Goal: Transaction & Acquisition: Purchase product/service

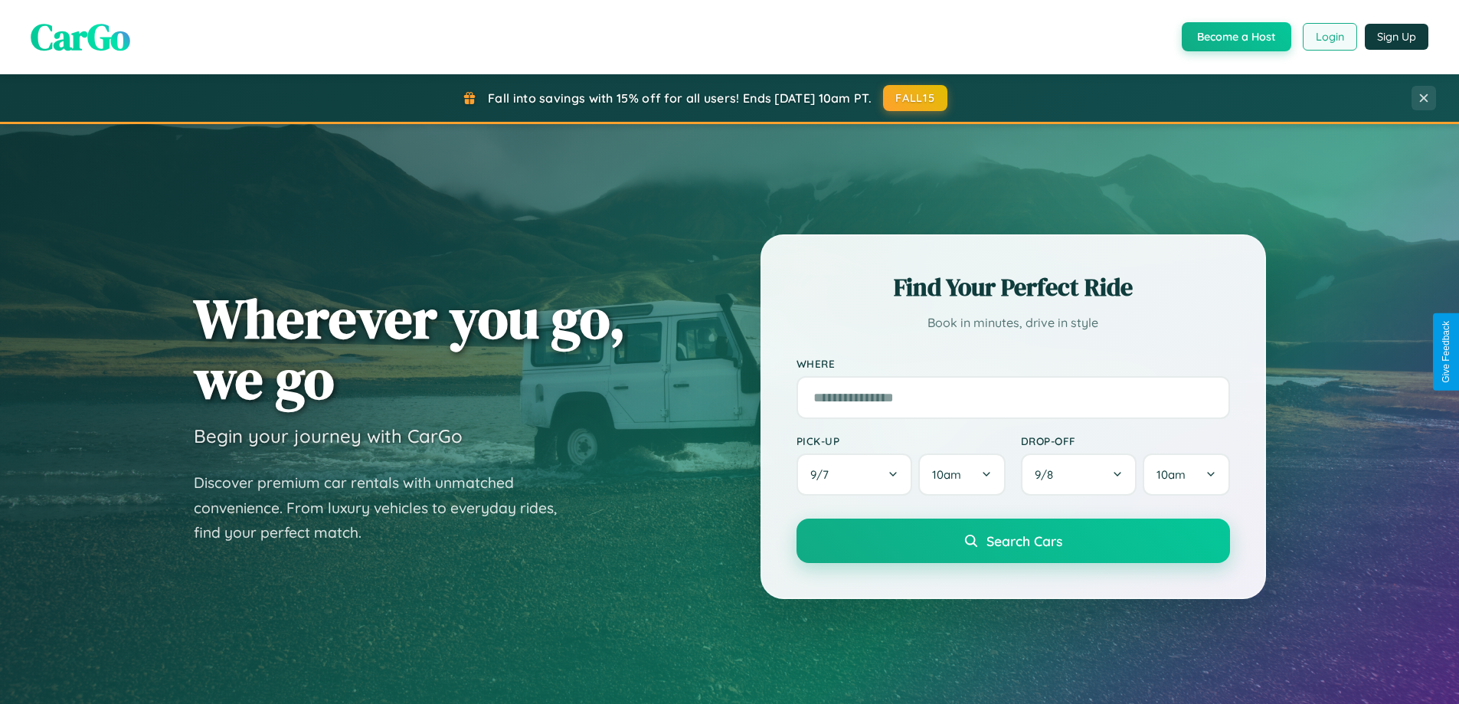
click at [1328, 37] on button "Login" at bounding box center [1329, 37] width 54 height 28
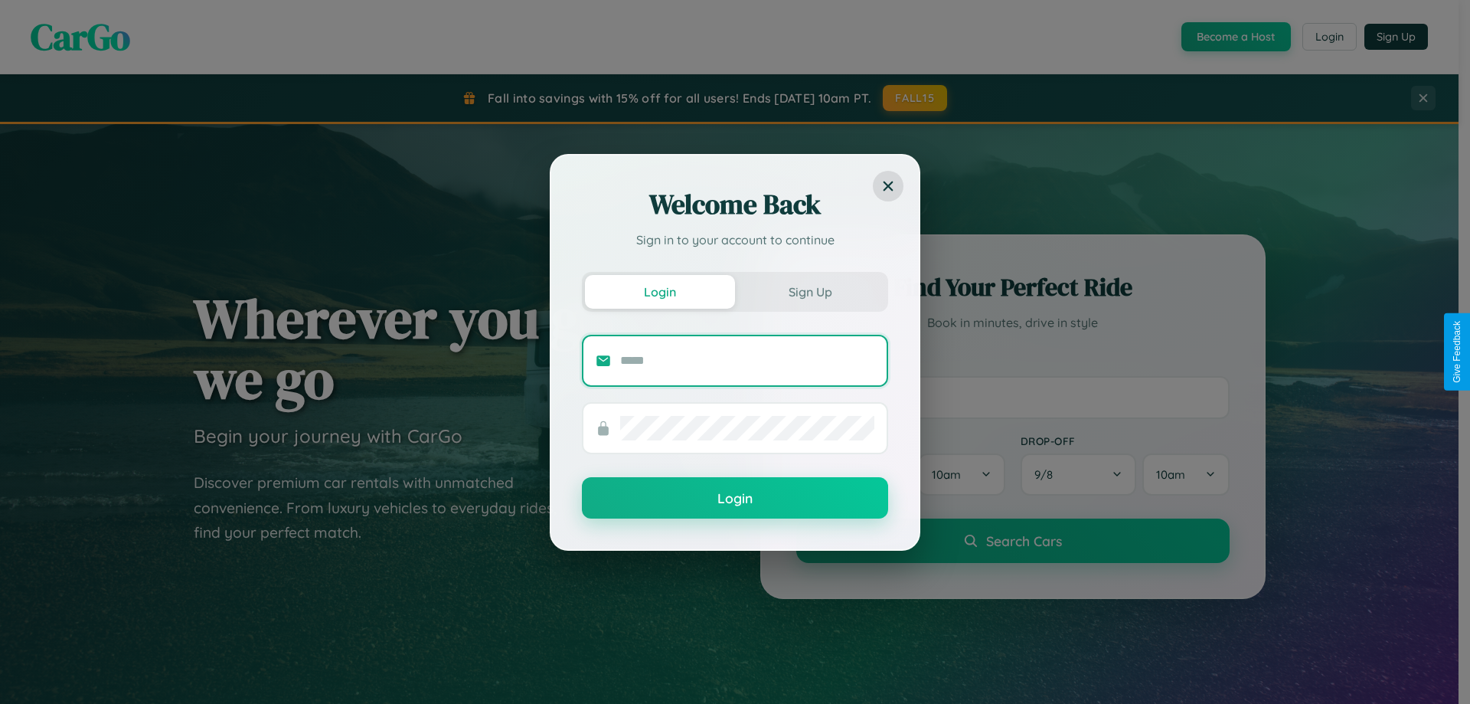
click at [747, 360] on input "text" at bounding box center [747, 360] width 254 height 25
type input "**********"
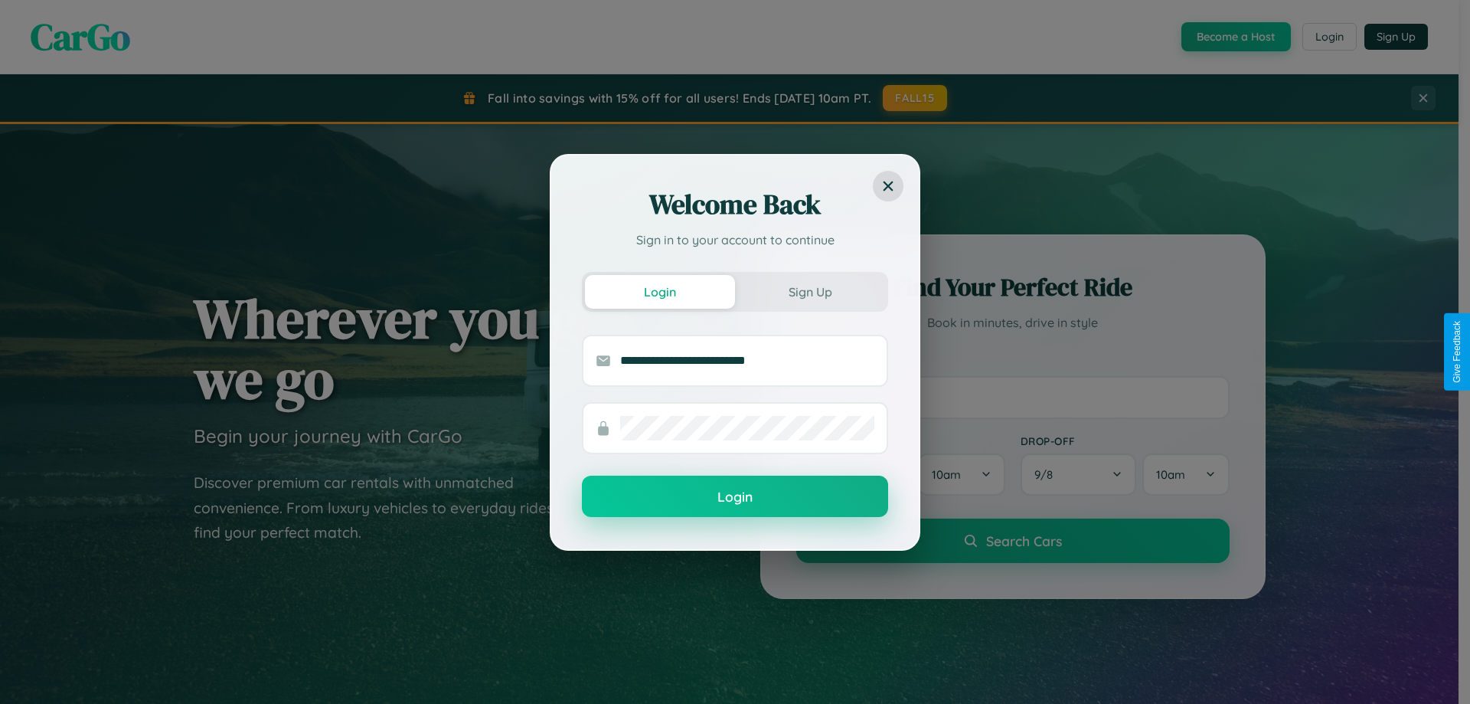
click at [735, 497] on button "Login" at bounding box center [735, 495] width 306 height 41
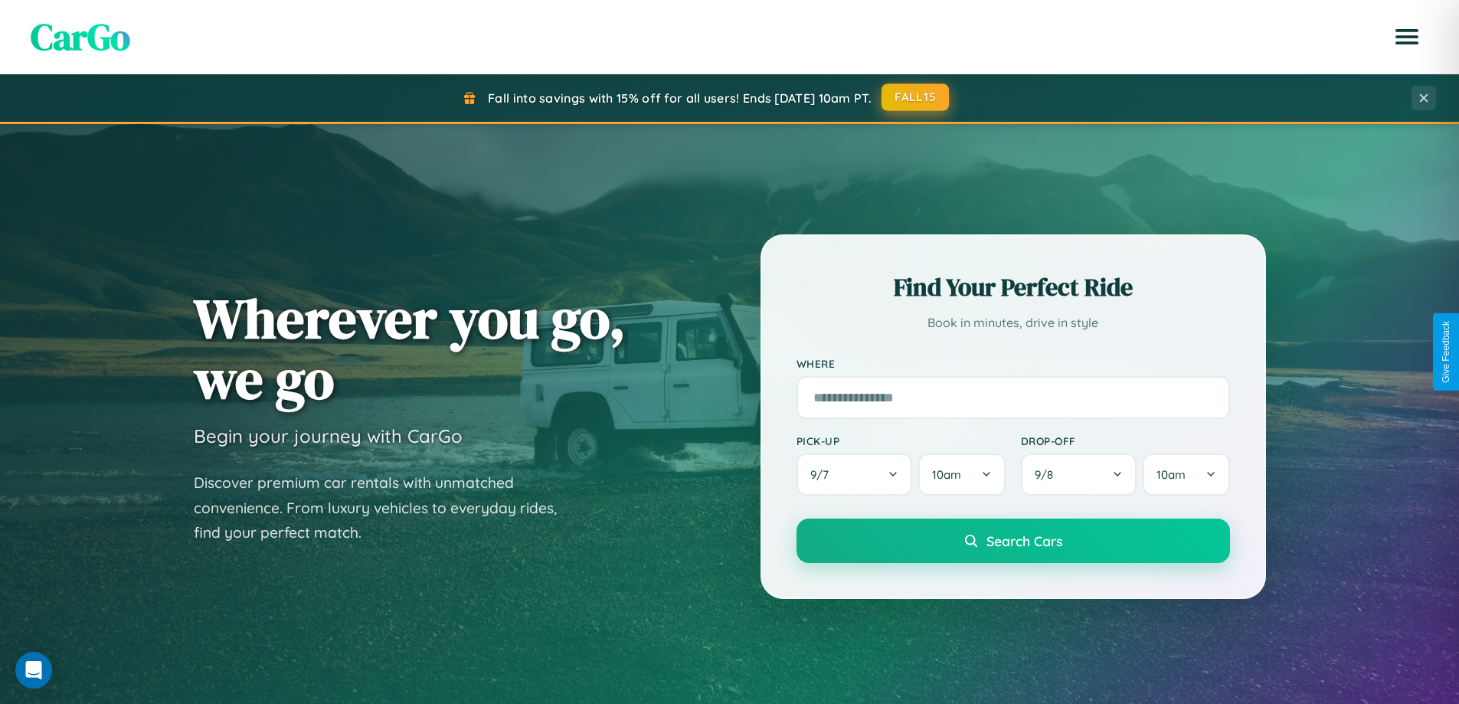
click at [916, 98] on button "FALL15" at bounding box center [914, 97] width 67 height 28
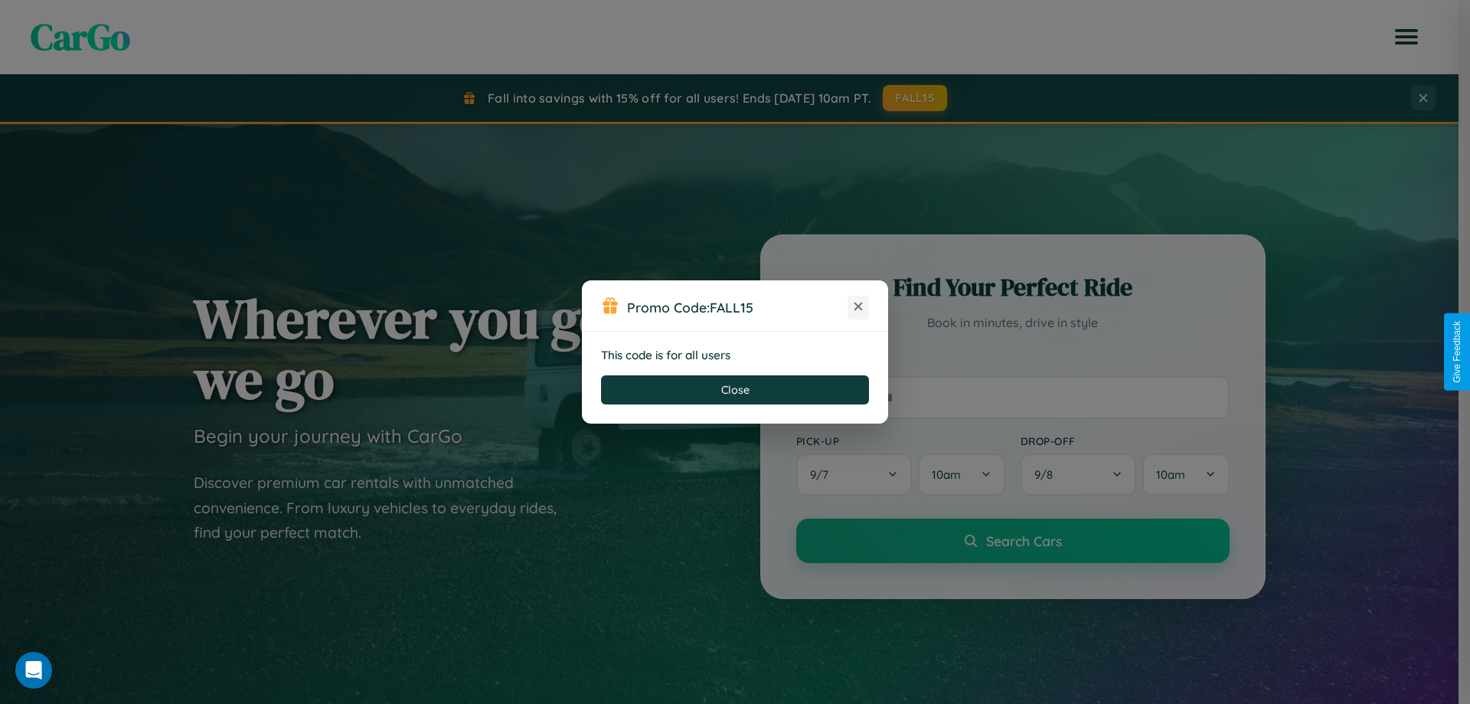
click at [858, 307] on icon at bounding box center [858, 306] width 15 height 15
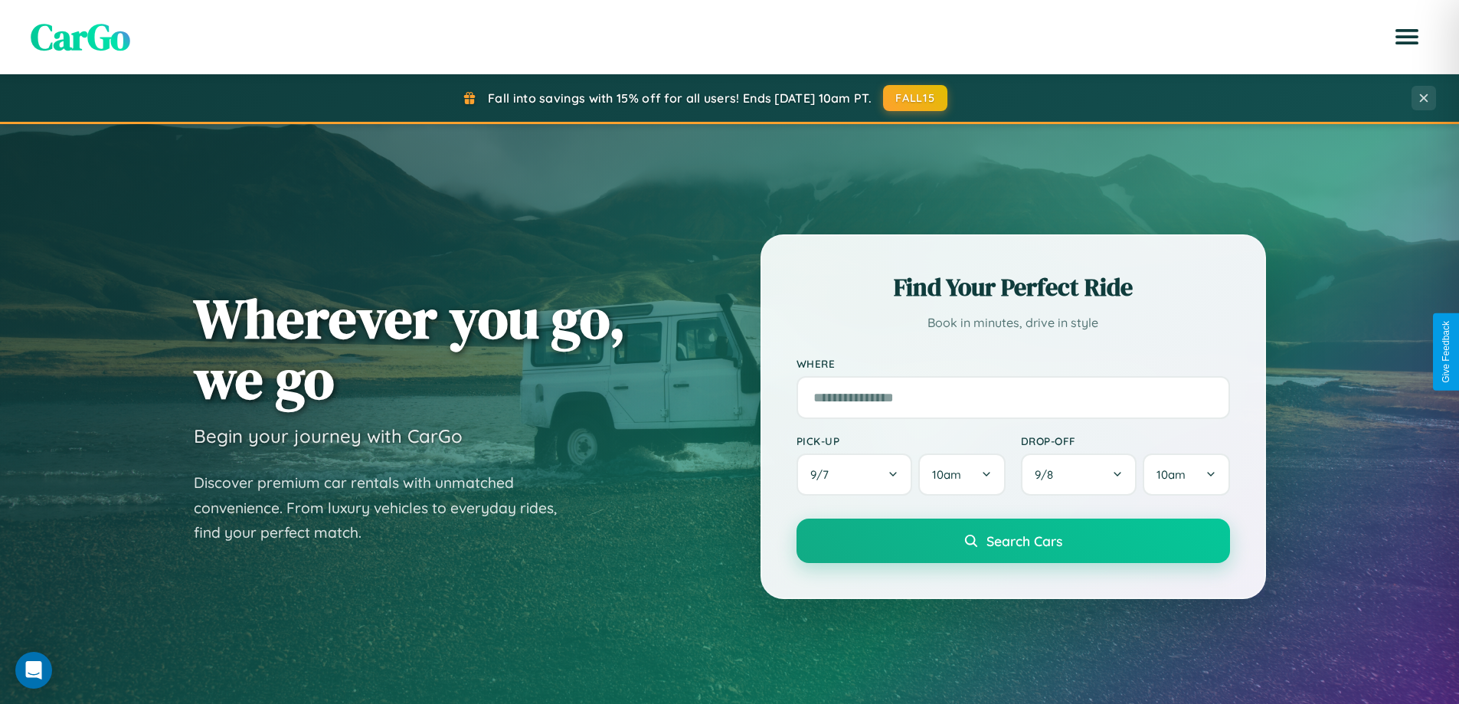
scroll to position [660, 0]
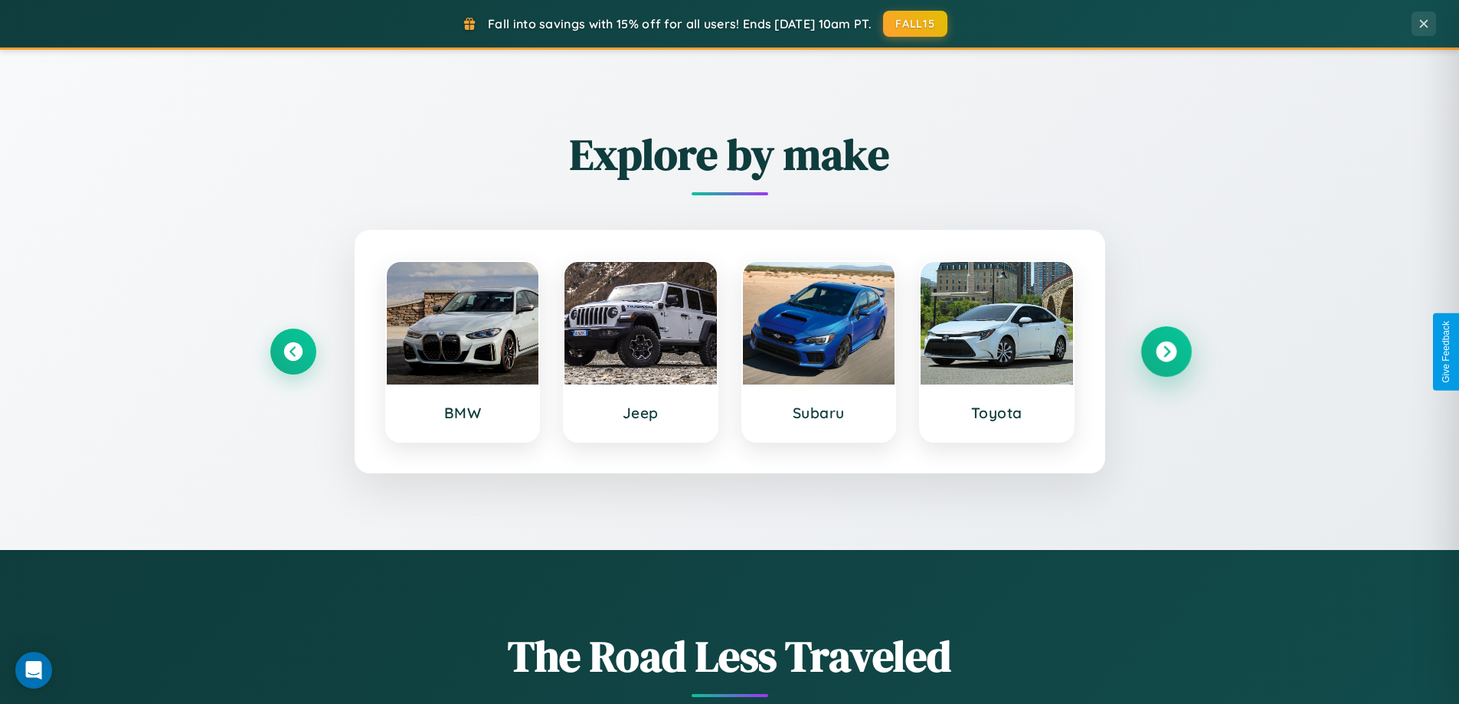
click at [1165, 351] on icon at bounding box center [1165, 351] width 21 height 21
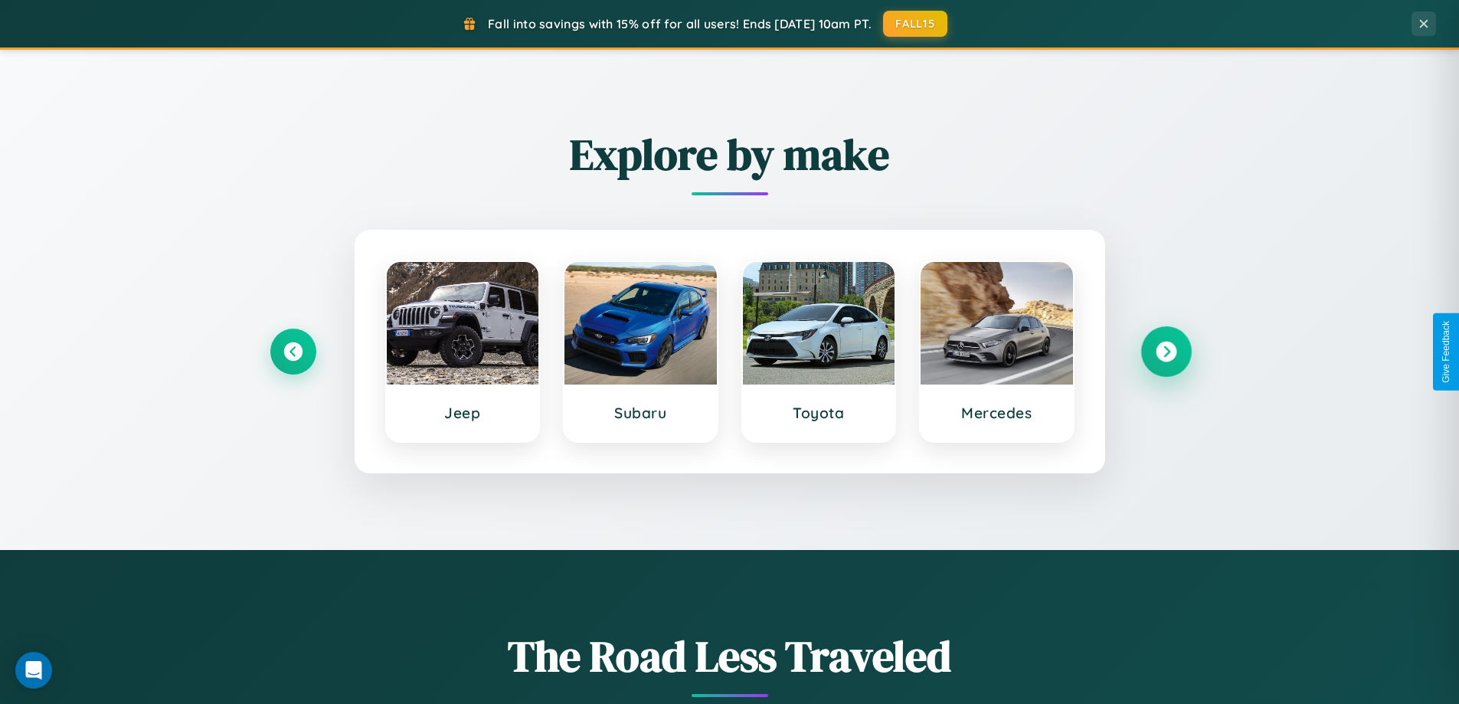
click at [1165, 351] on icon at bounding box center [1165, 351] width 21 height 21
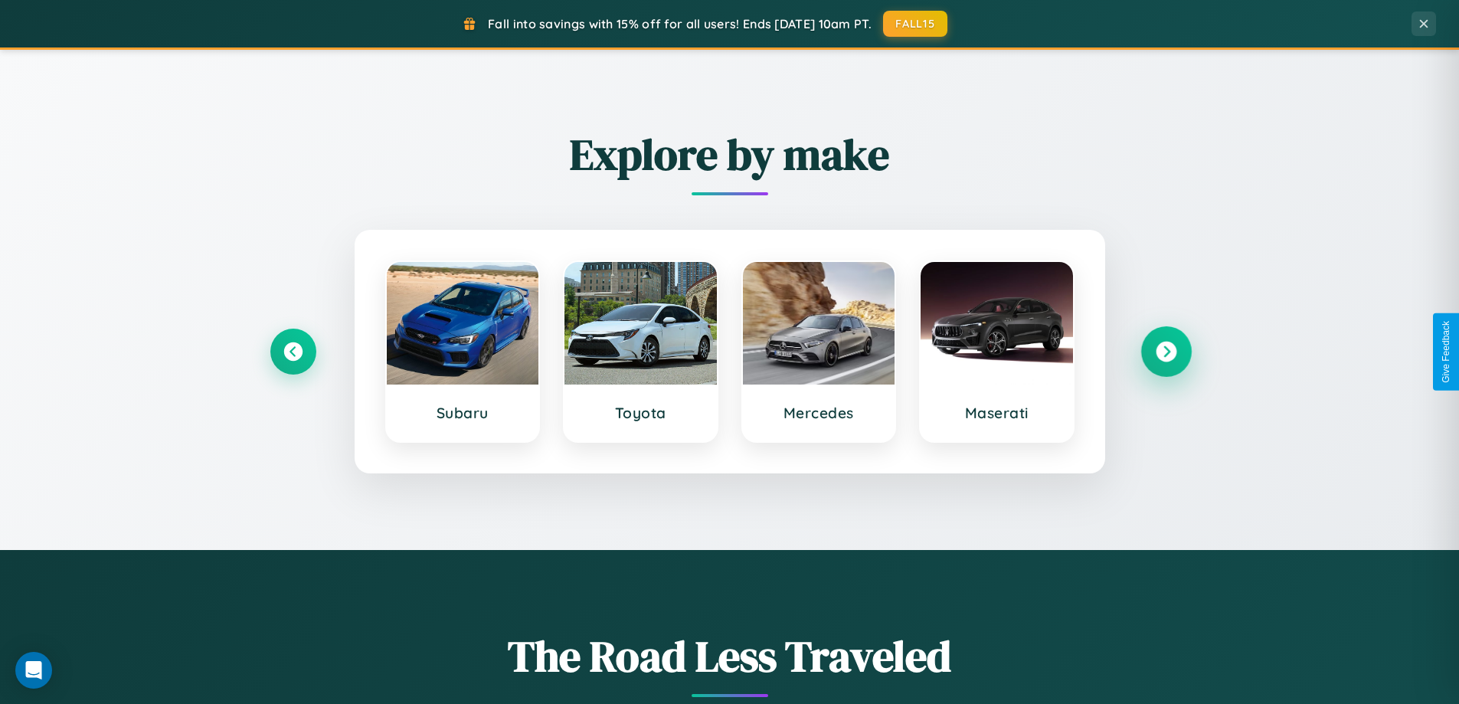
click at [1165, 351] on icon at bounding box center [1165, 351] width 21 height 21
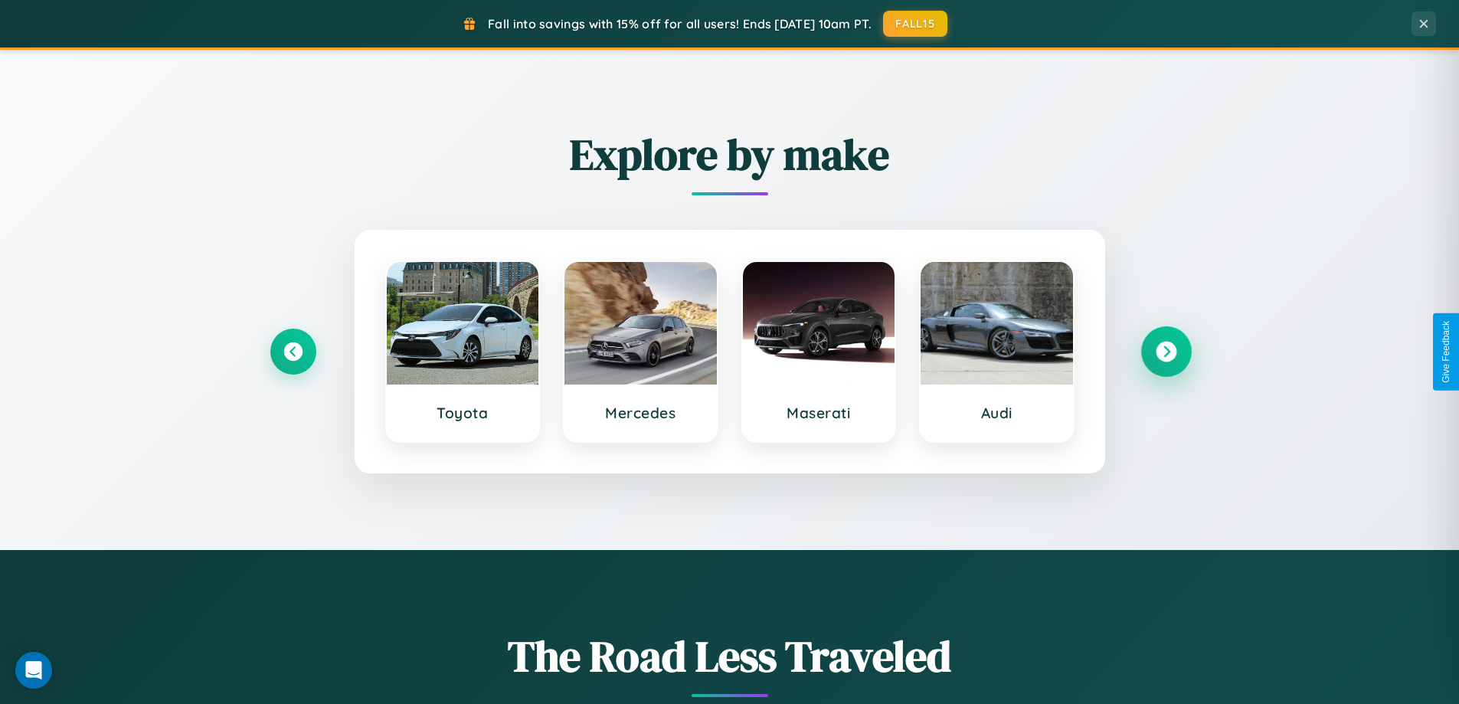
click at [1165, 351] on icon at bounding box center [1165, 351] width 21 height 21
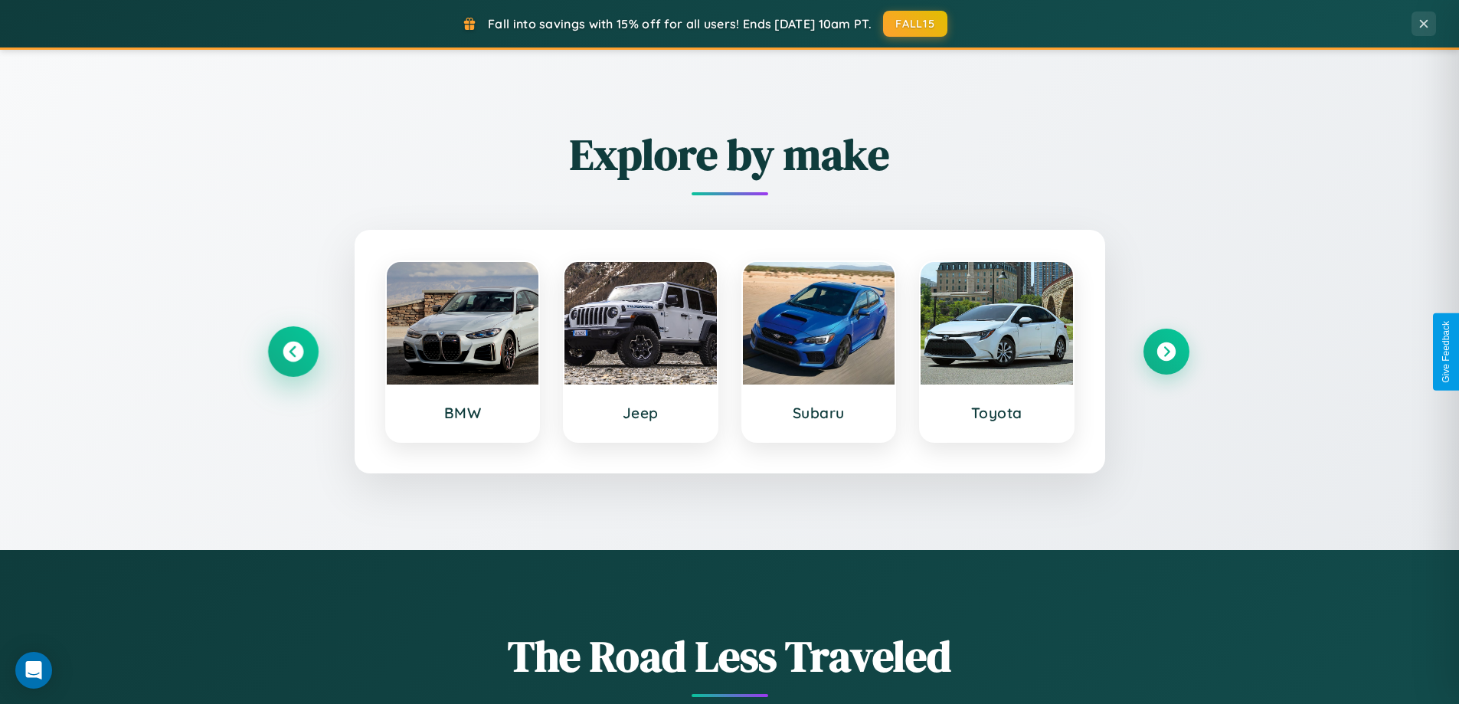
click at [292, 351] on icon at bounding box center [293, 351] width 21 height 21
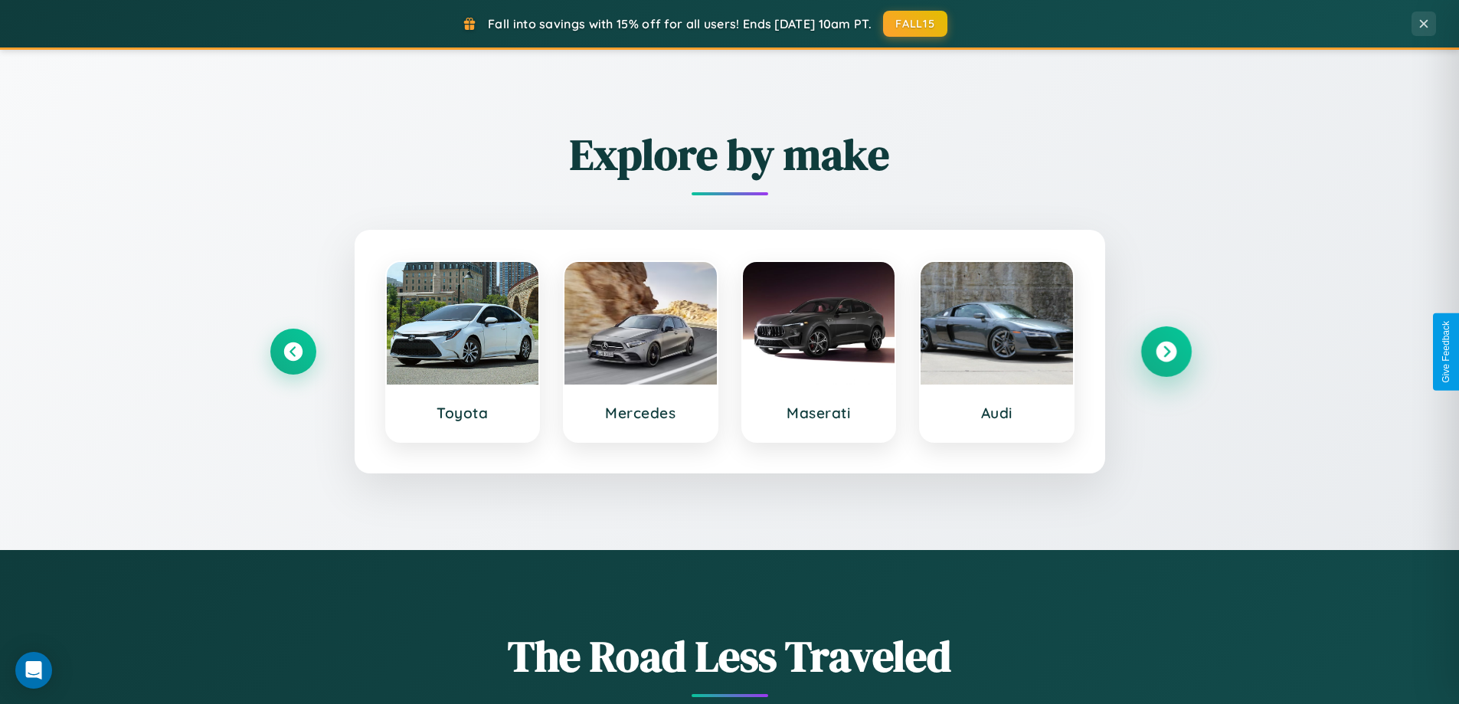
click at [1165, 351] on icon at bounding box center [1165, 351] width 21 height 21
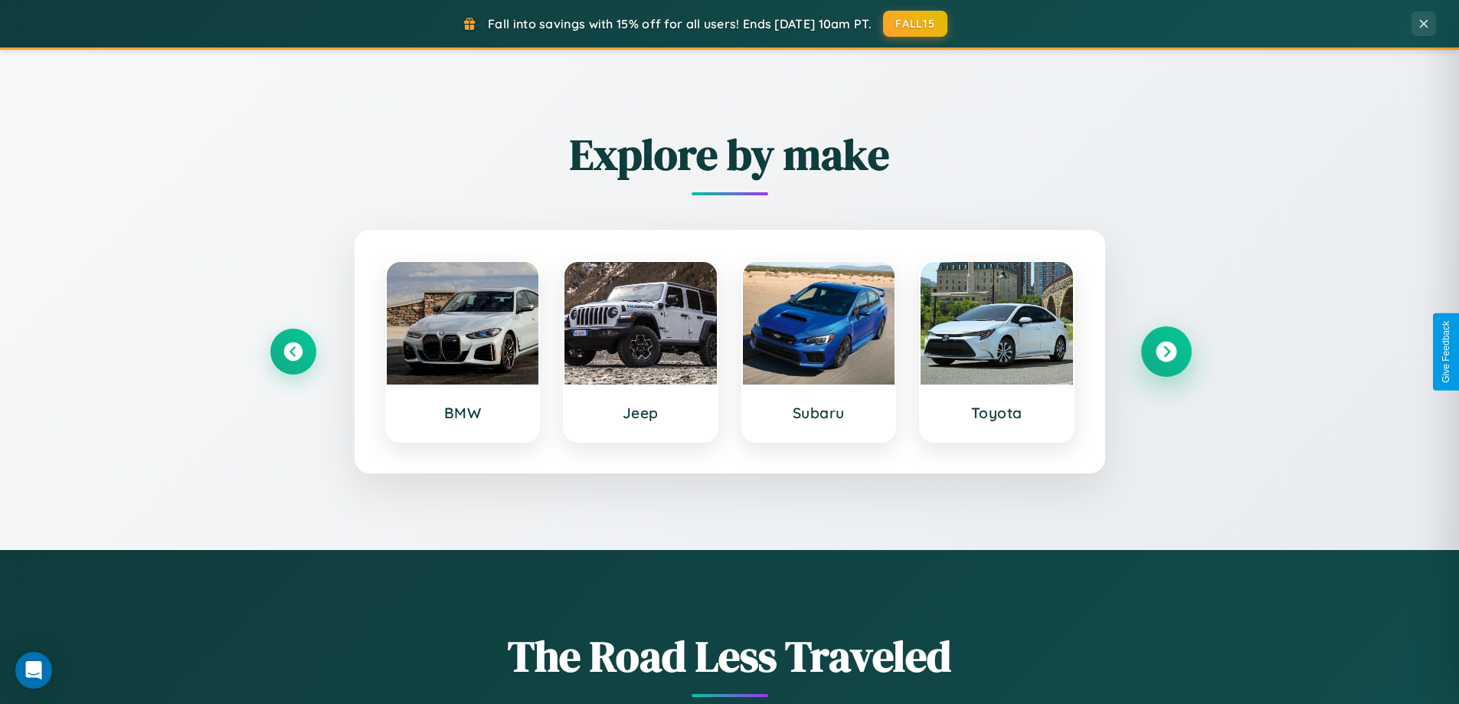
click at [1165, 351] on icon at bounding box center [1165, 351] width 21 height 21
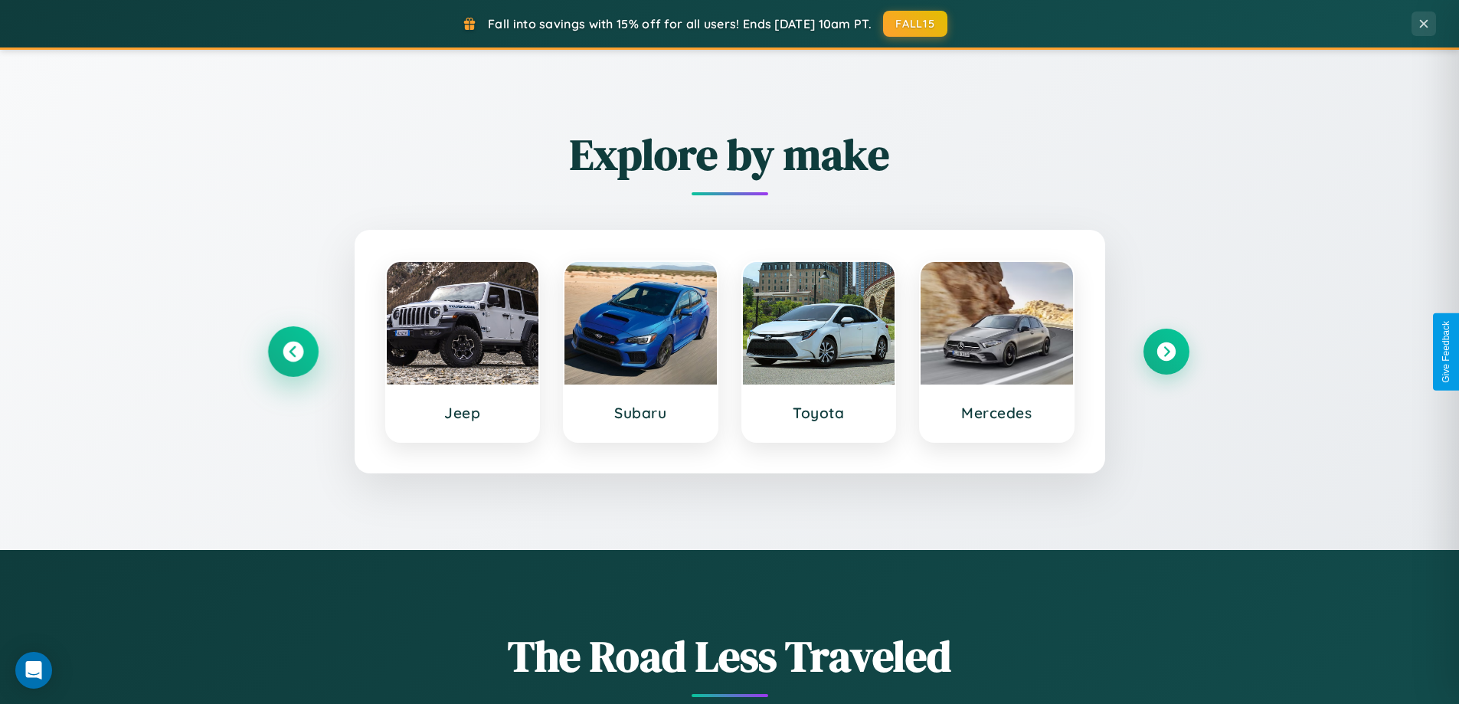
click at [292, 351] on icon at bounding box center [293, 351] width 21 height 21
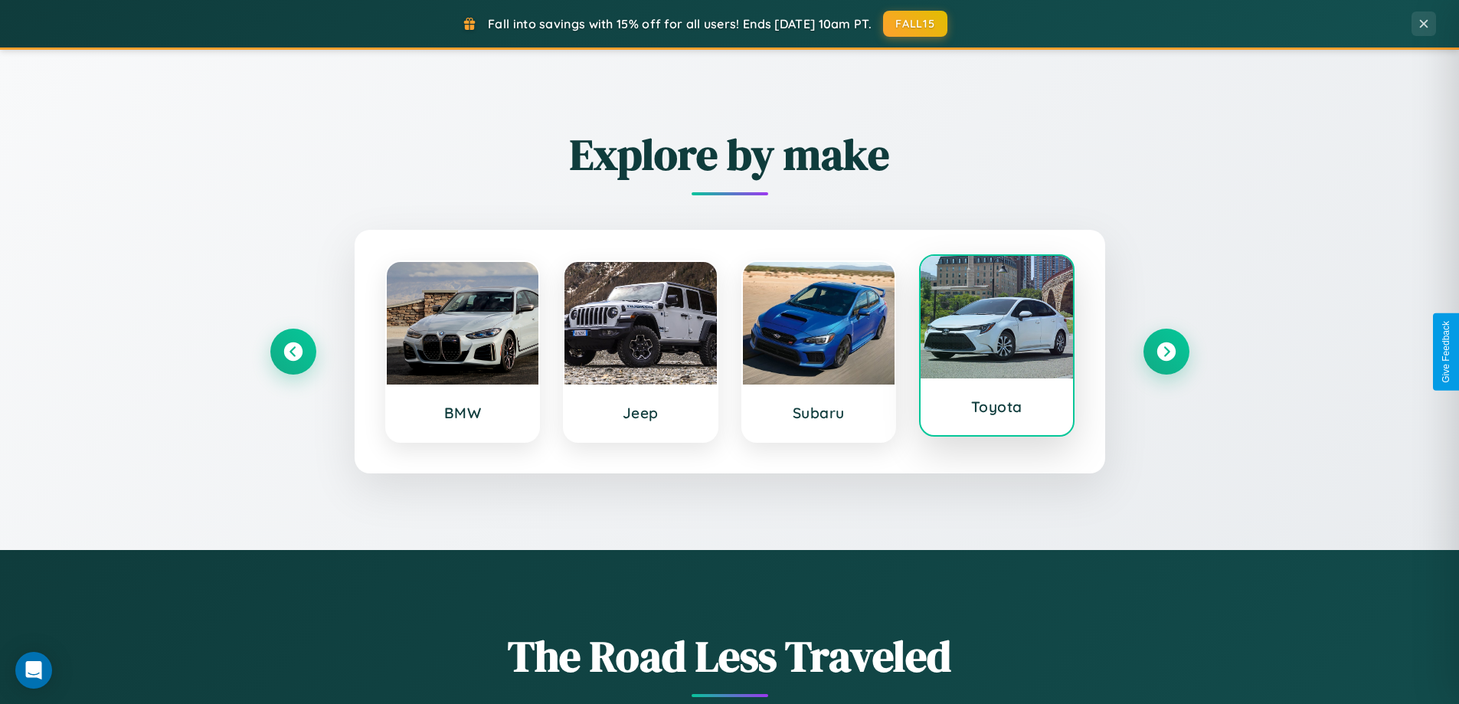
click at [996, 347] on div at bounding box center [996, 317] width 152 height 123
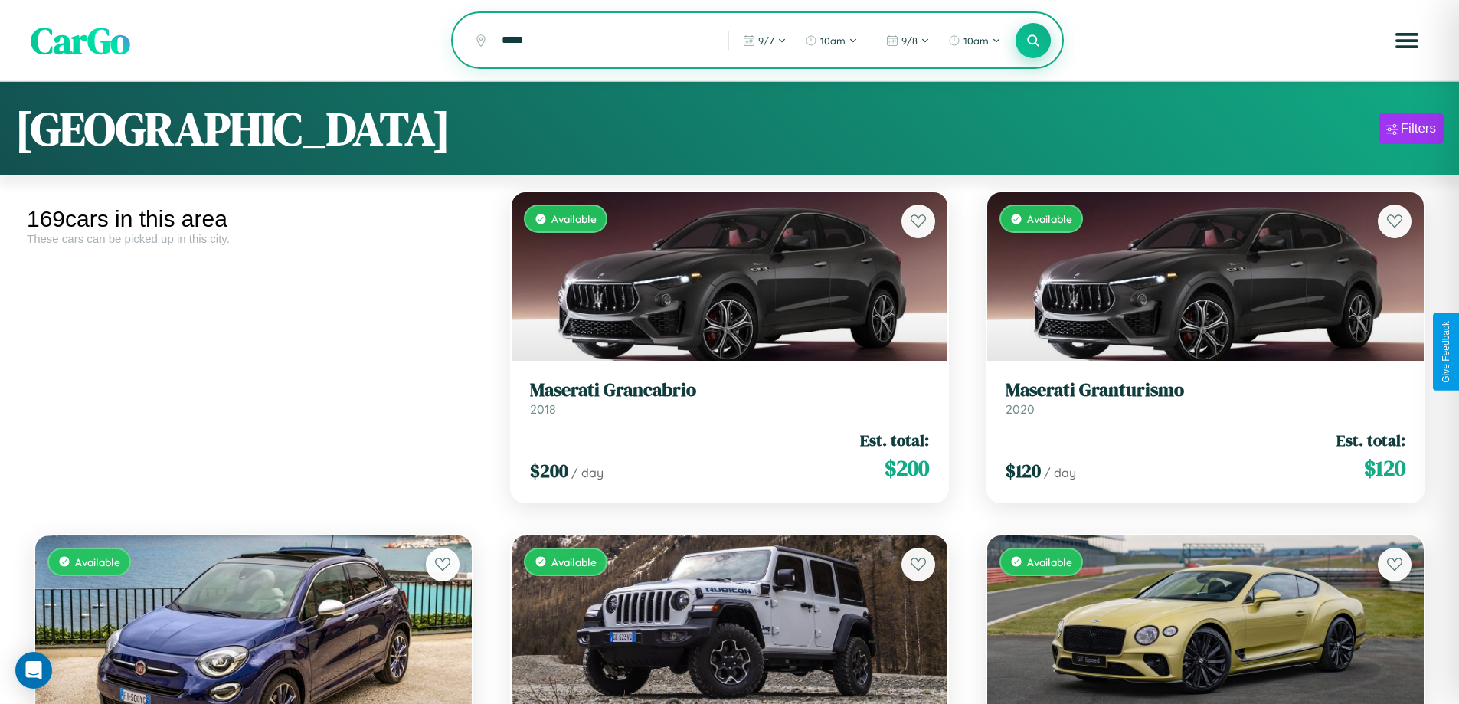
click at [1033, 41] on icon at bounding box center [1033, 40] width 15 height 15
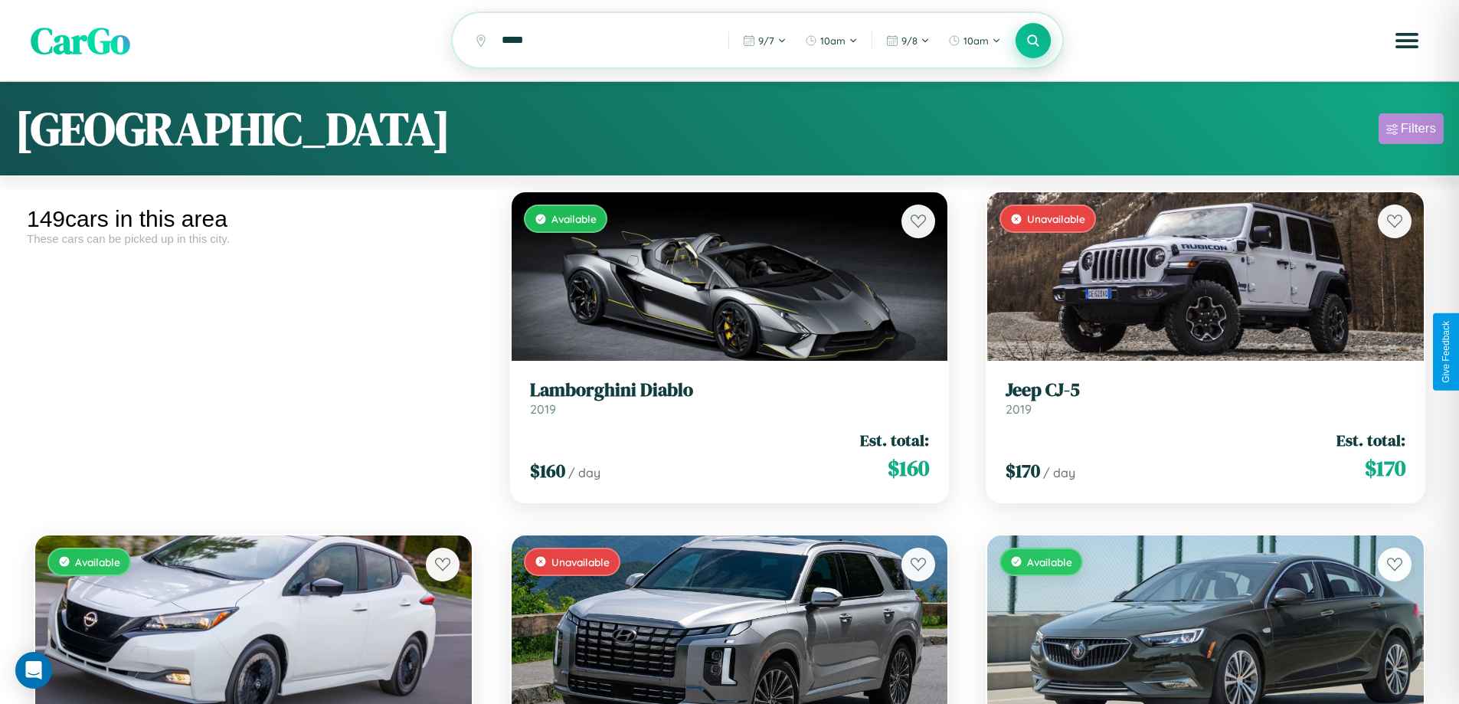
click at [1410, 131] on div "Filters" at bounding box center [1417, 128] width 35 height 15
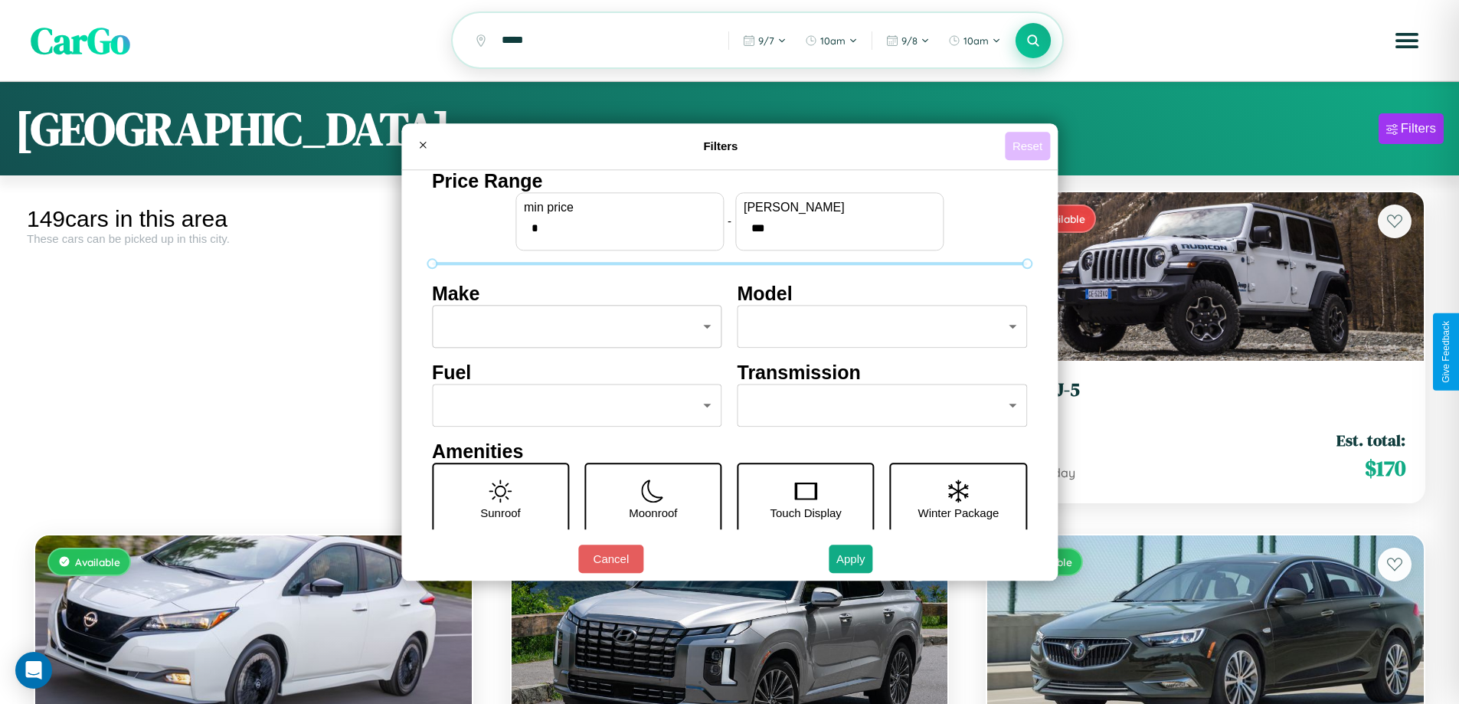
click at [1029, 145] on button "Reset" at bounding box center [1027, 146] width 45 height 28
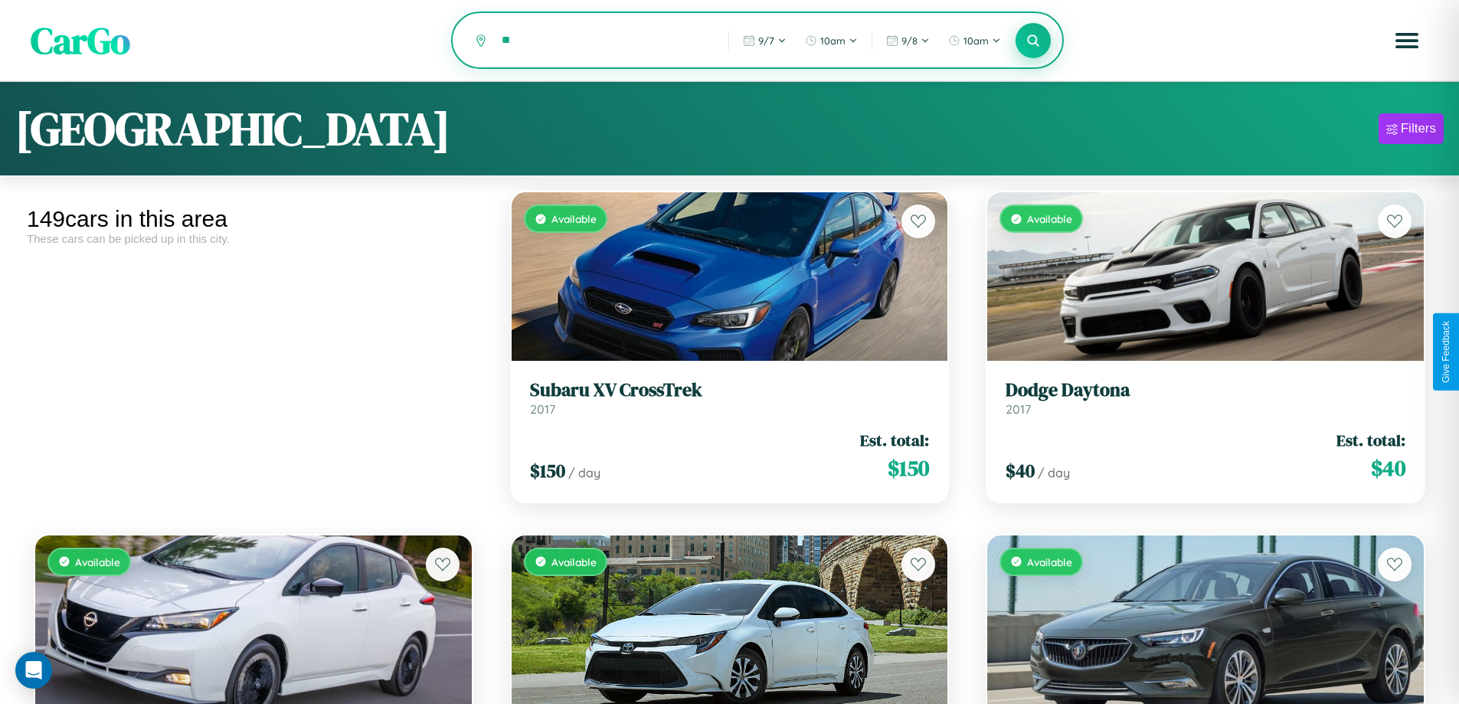
type input "*"
type input "*********"
click at [1033, 41] on icon at bounding box center [1033, 40] width 15 height 15
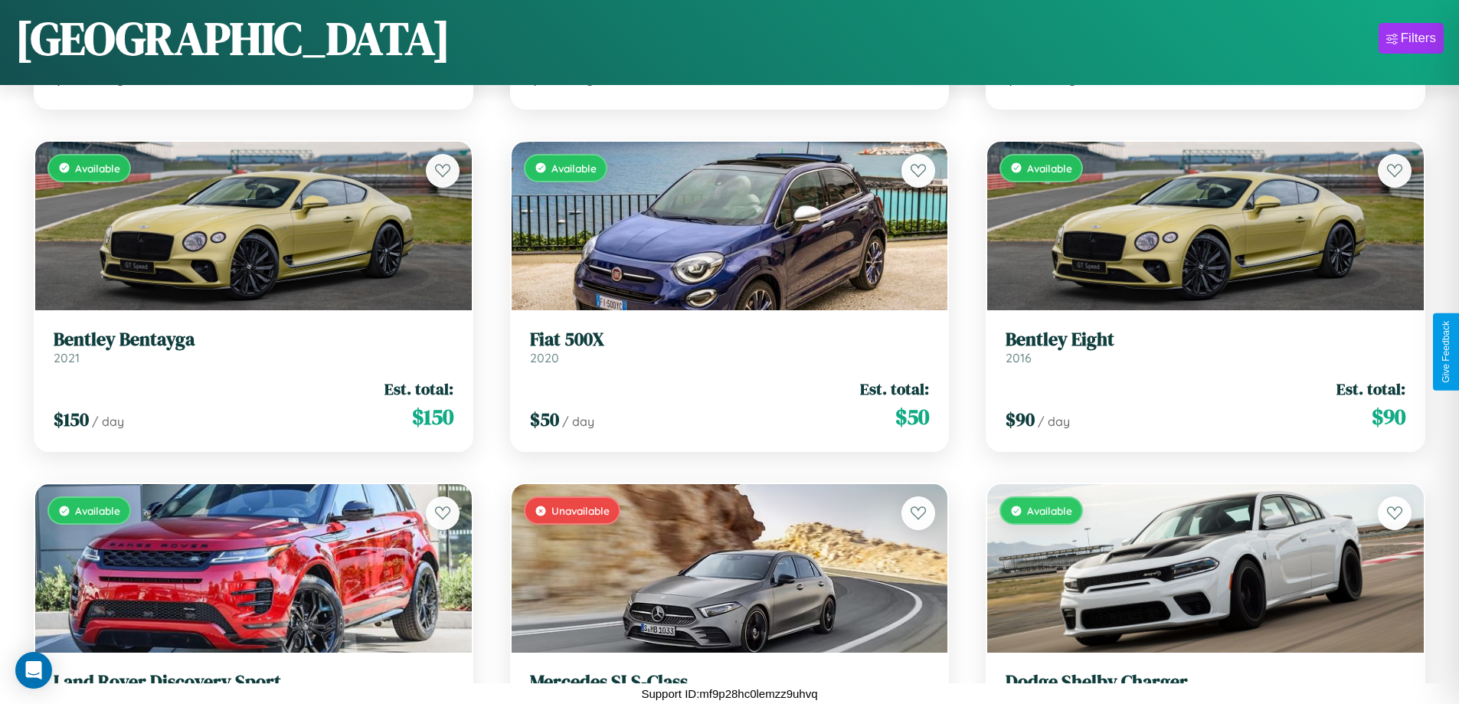
scroll to position [14273, 0]
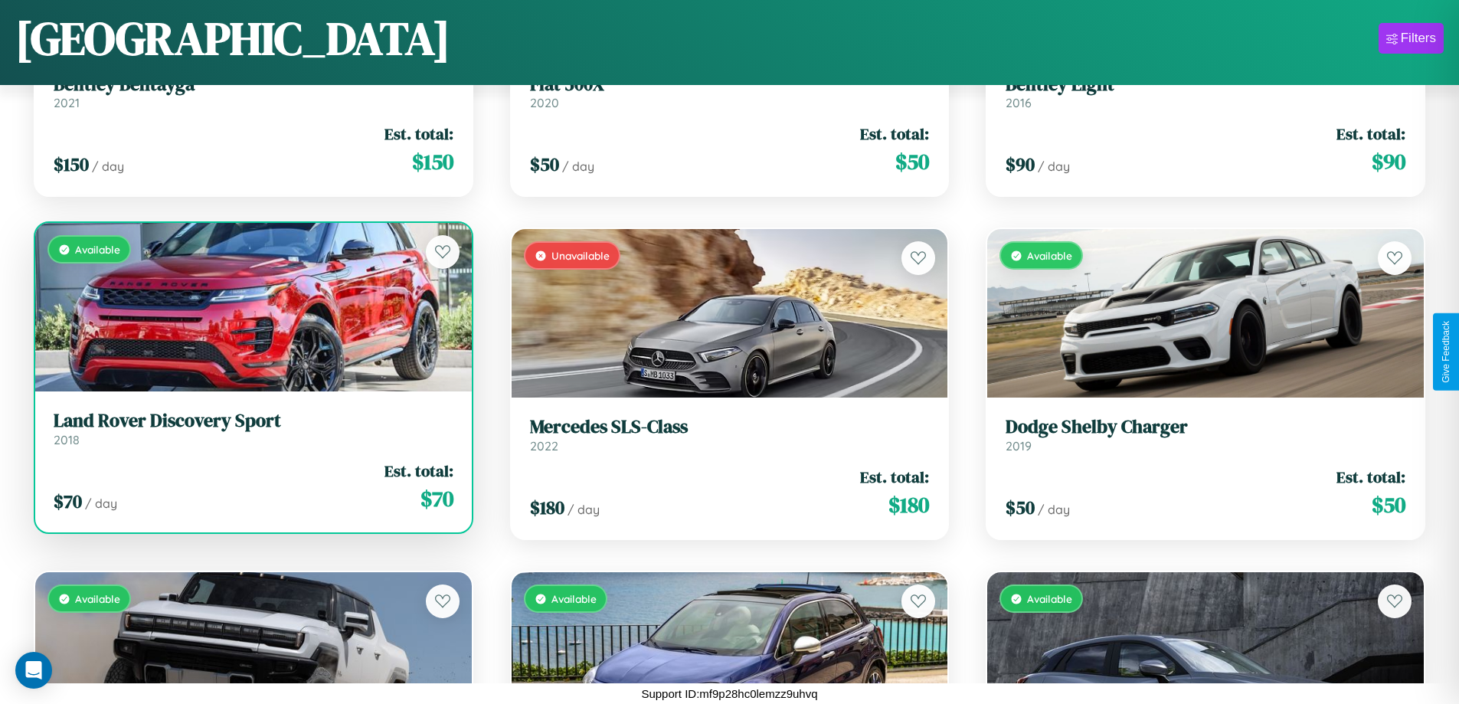
click at [251, 434] on link "Land Rover Discovery Sport 2018" at bounding box center [254, 429] width 400 height 38
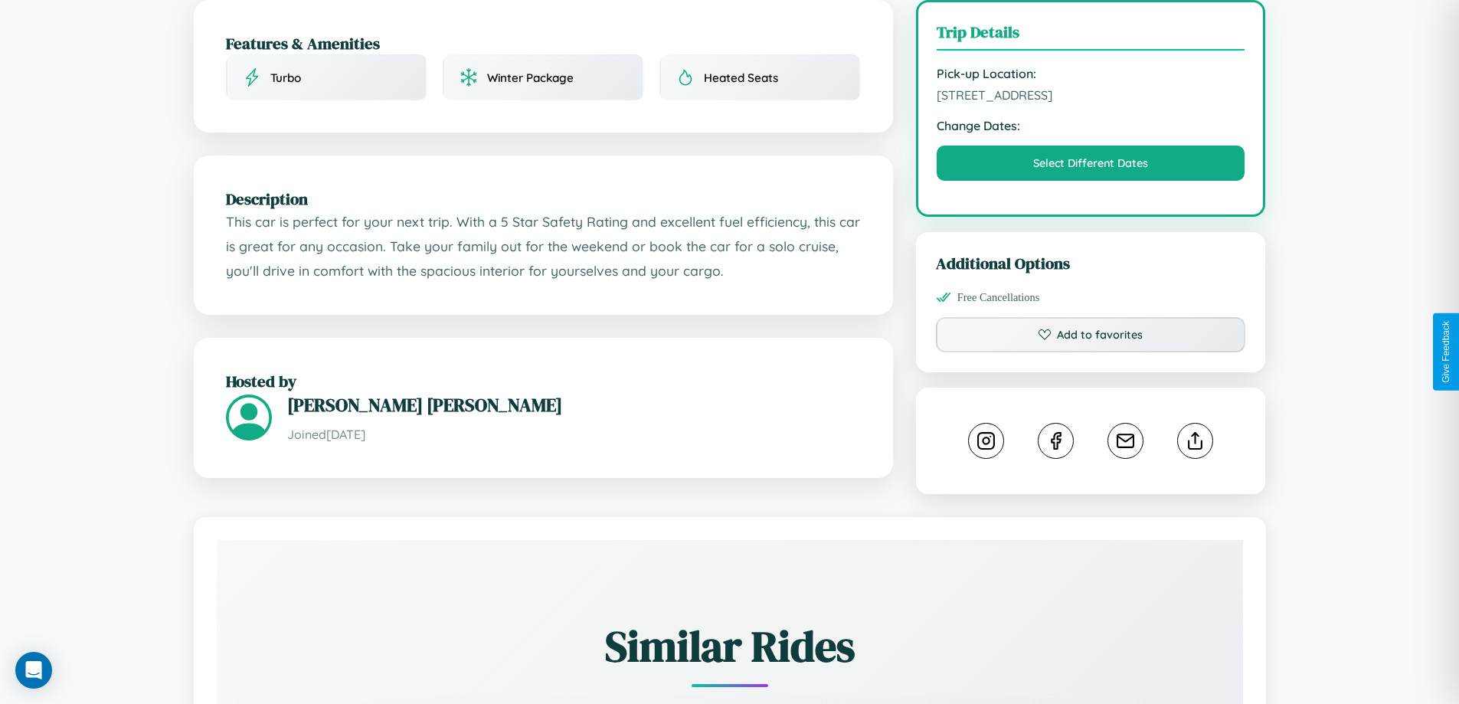
scroll to position [425, 0]
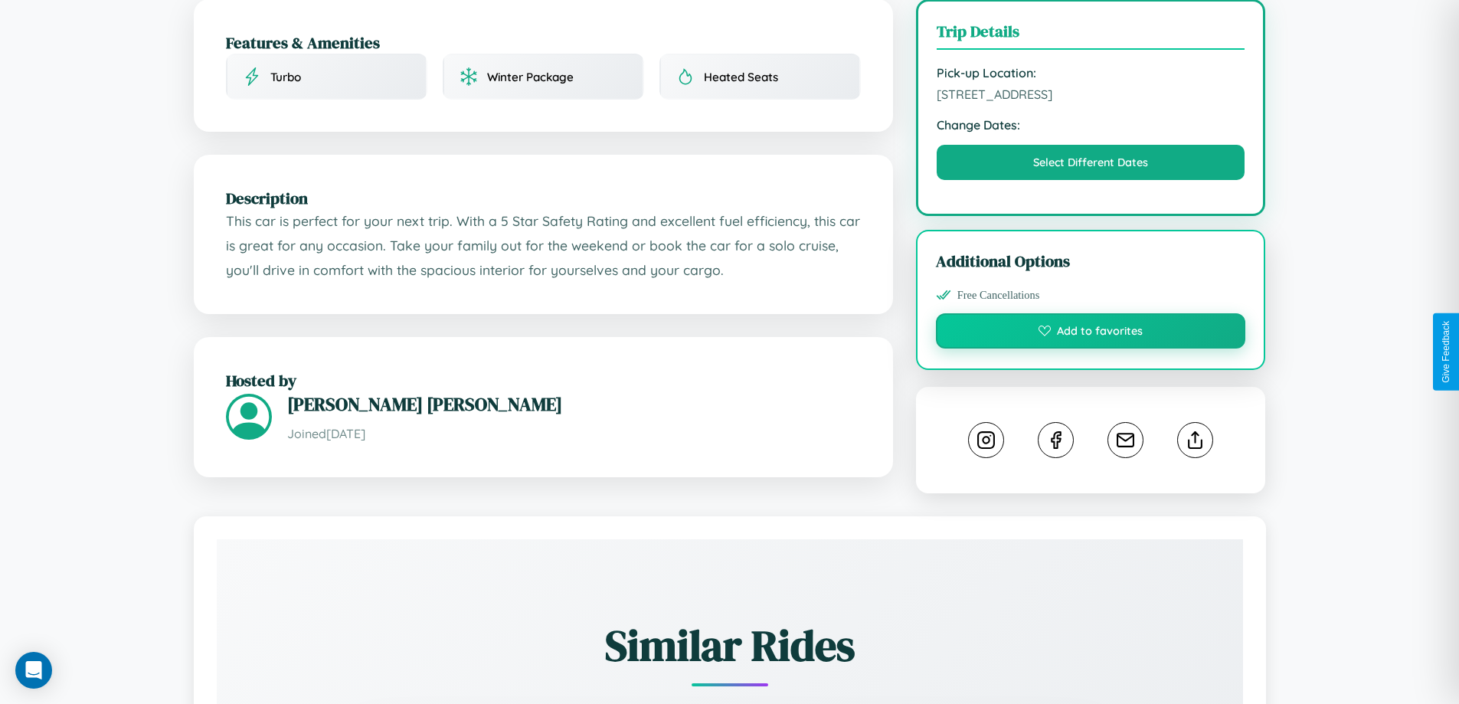
click at [1090, 348] on button "Add to favorites" at bounding box center [1091, 330] width 310 height 35
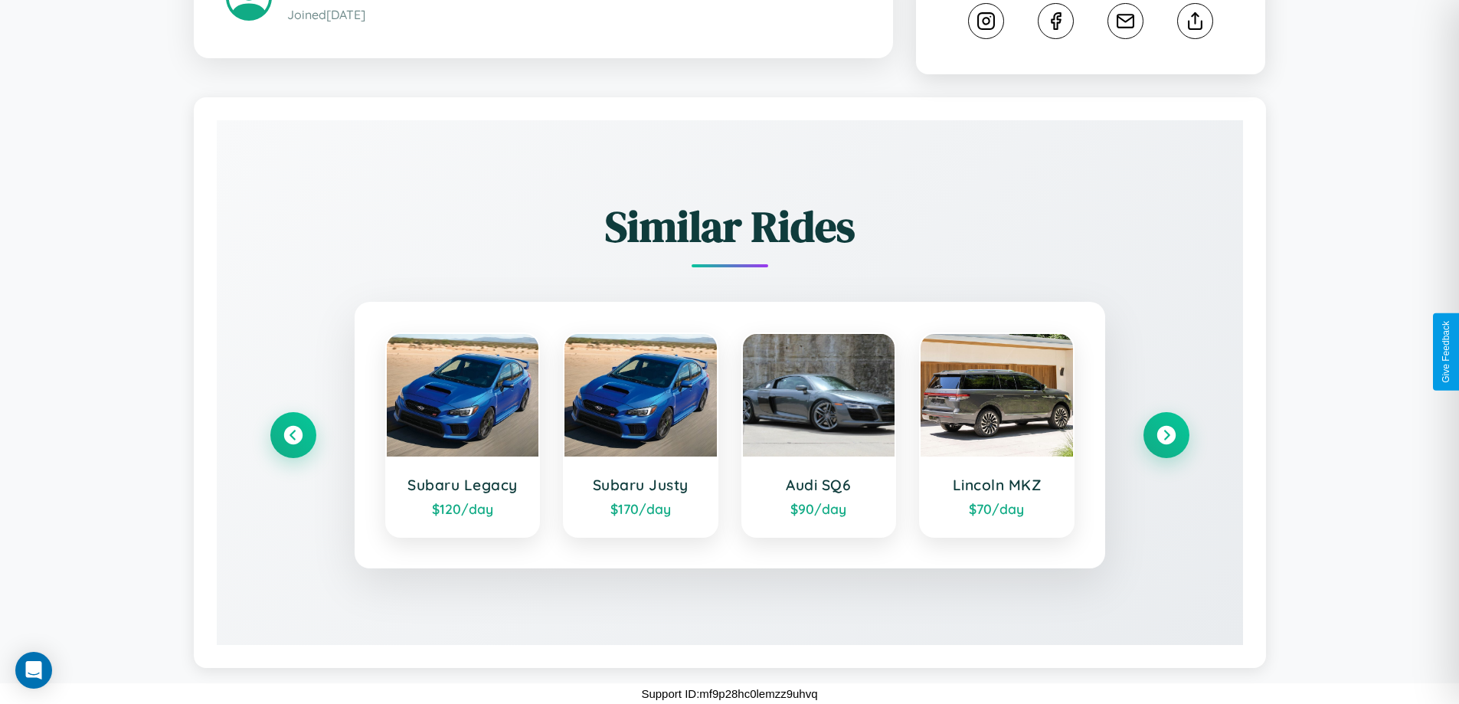
scroll to position [861, 0]
click at [292, 435] on icon at bounding box center [293, 435] width 21 height 21
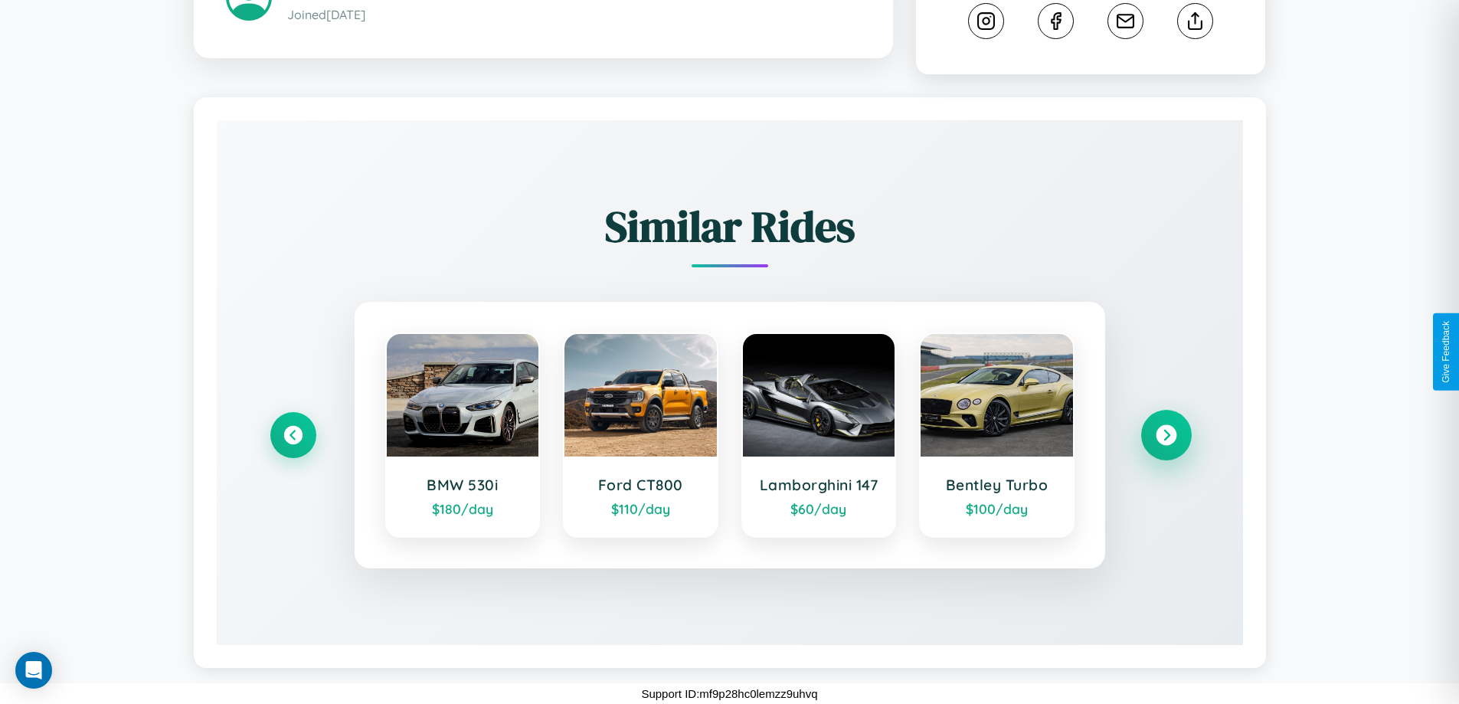
click at [1165, 435] on icon at bounding box center [1165, 435] width 21 height 21
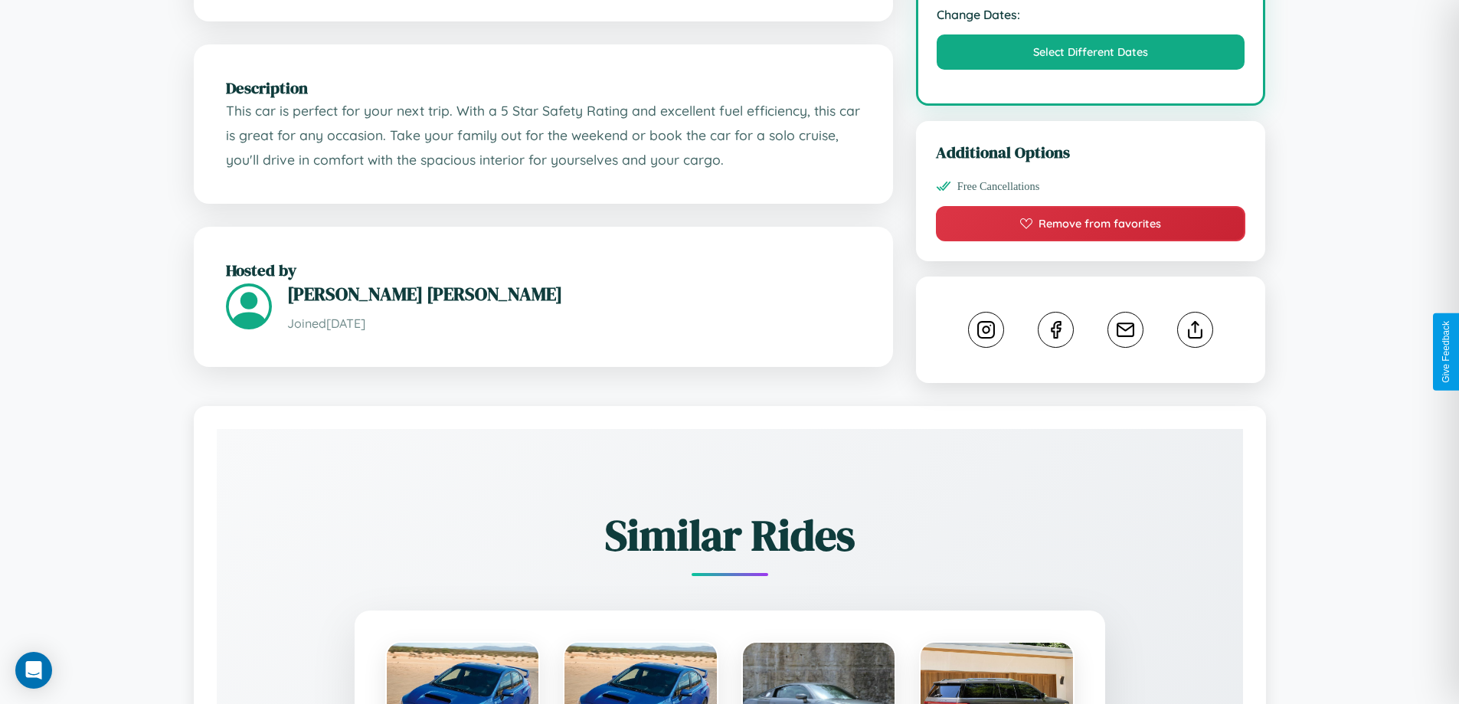
scroll to position [531, 0]
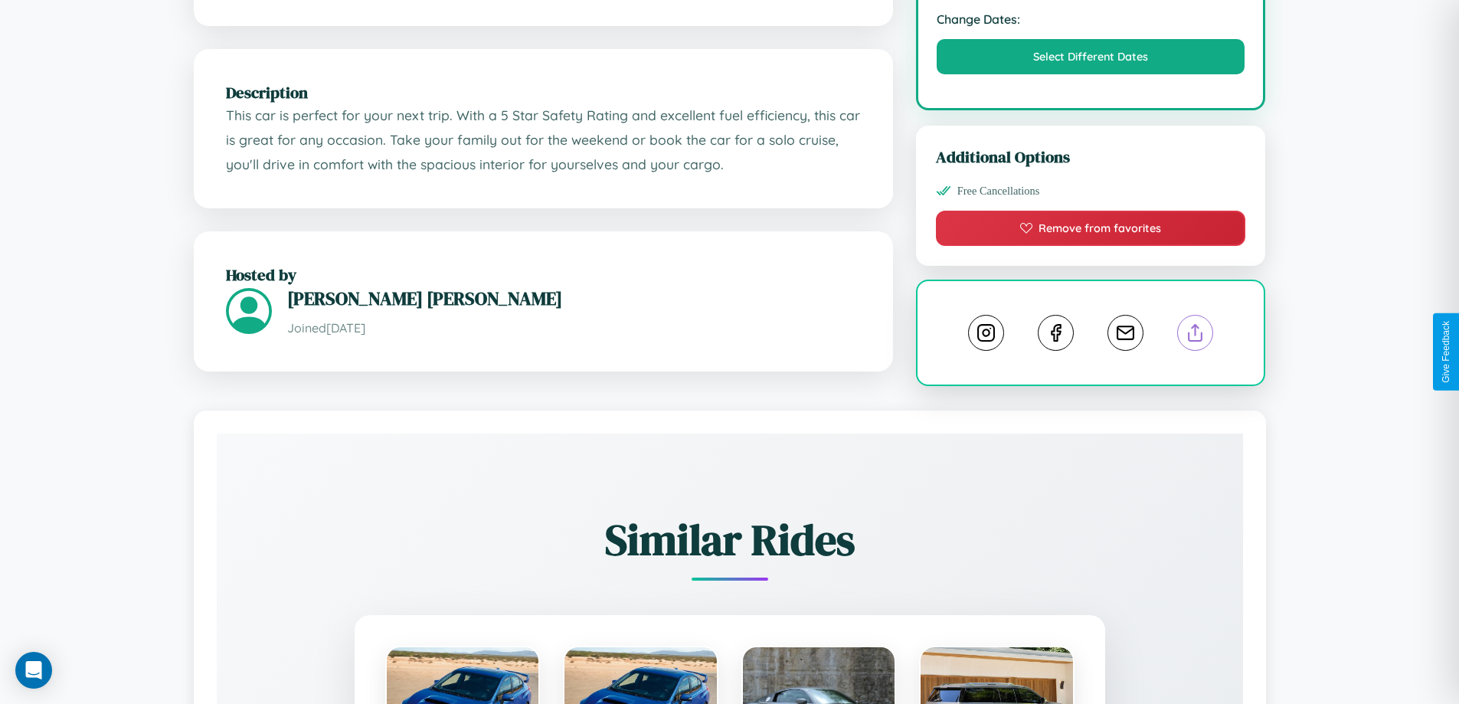
click at [1195, 335] on line at bounding box center [1195, 330] width 0 height 11
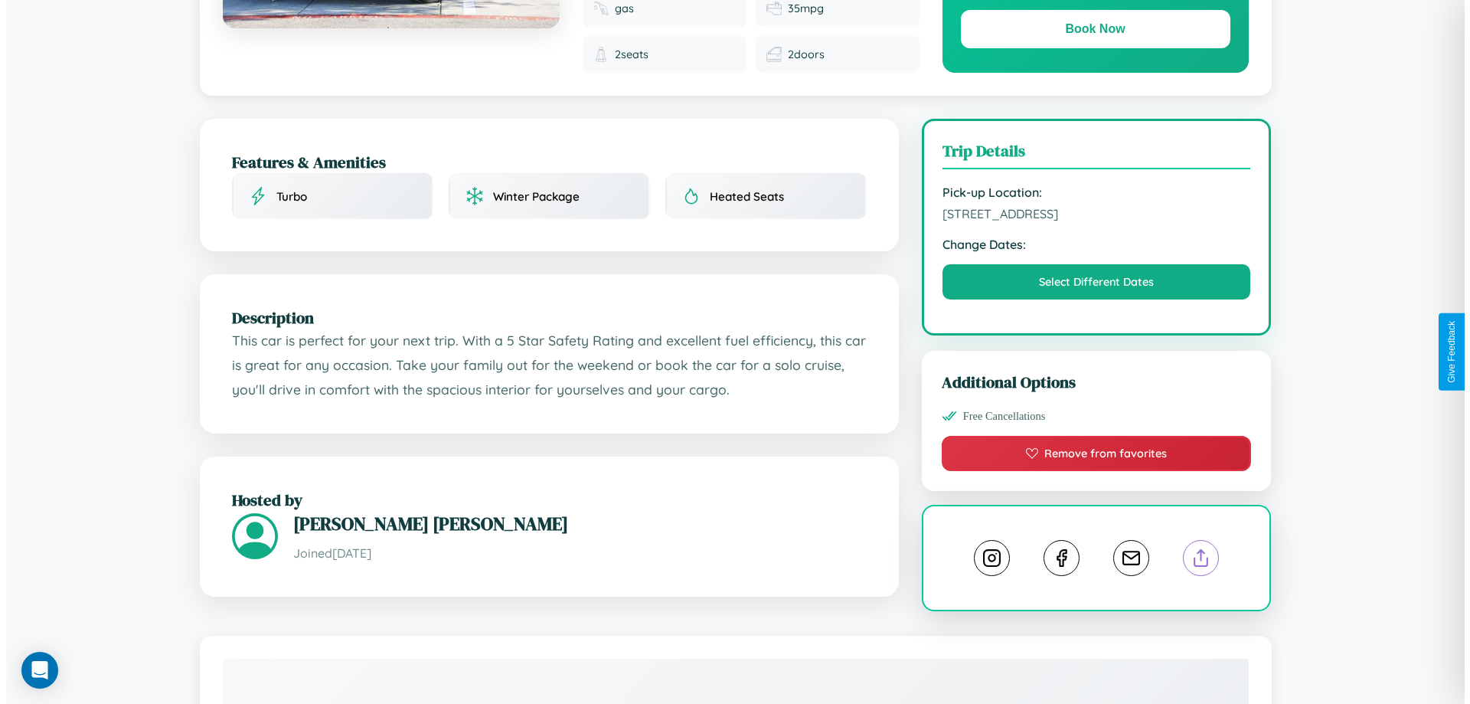
scroll to position [0, 0]
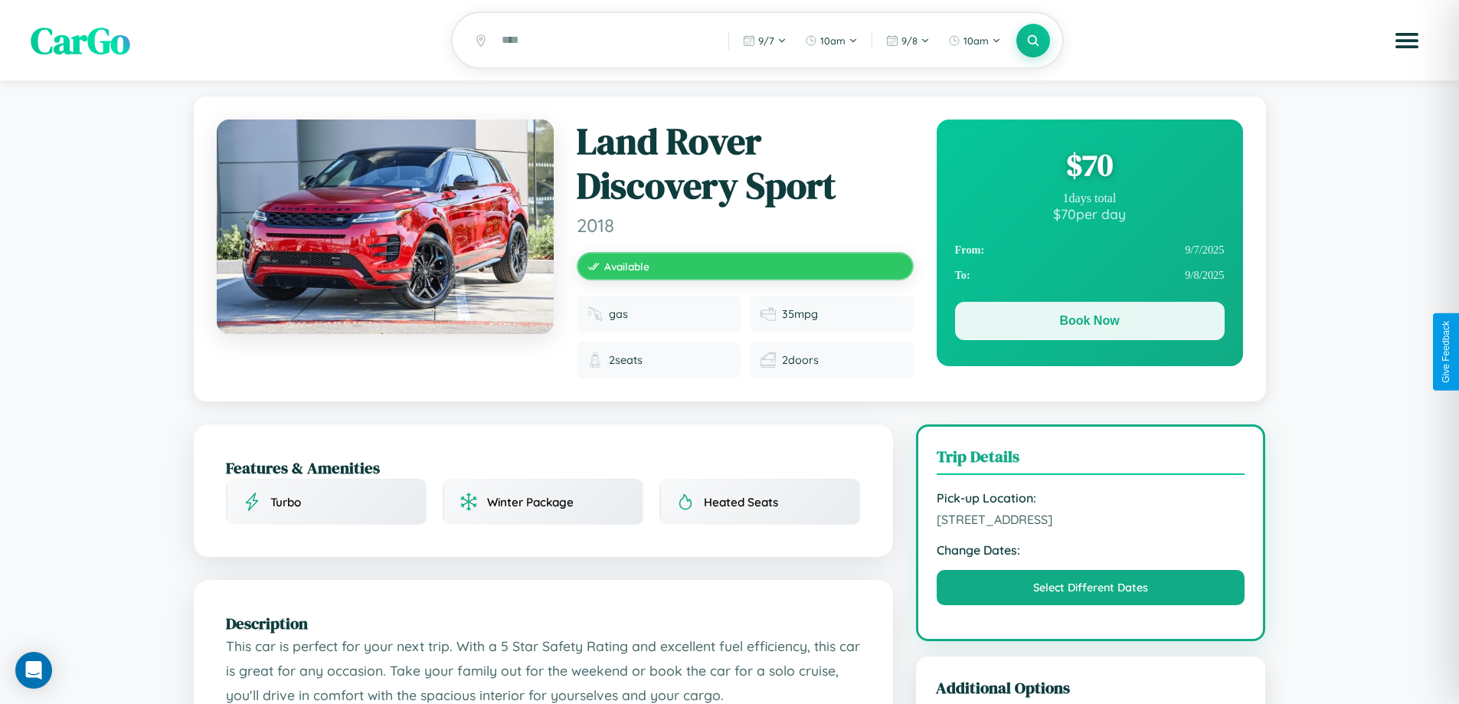
click at [1089, 323] on button "Book Now" at bounding box center [1090, 321] width 270 height 38
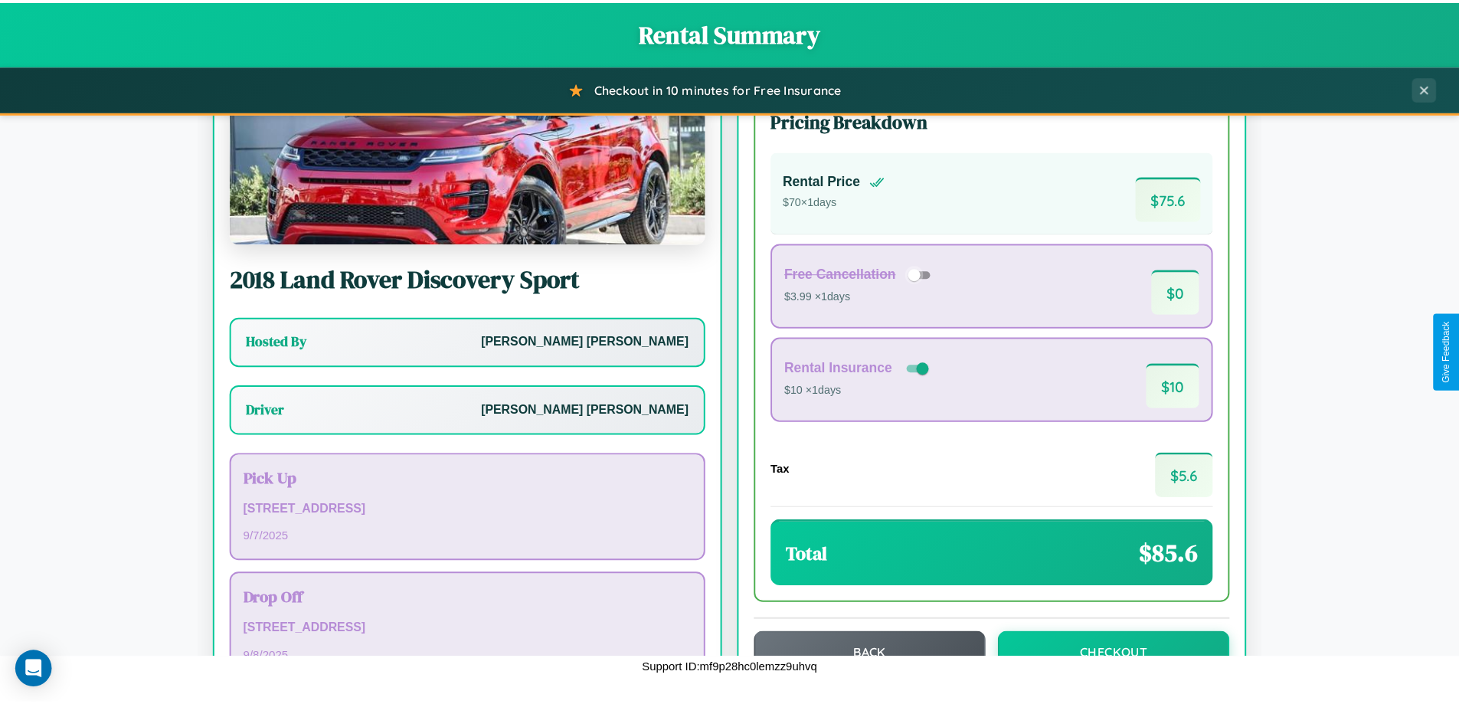
scroll to position [110, 0]
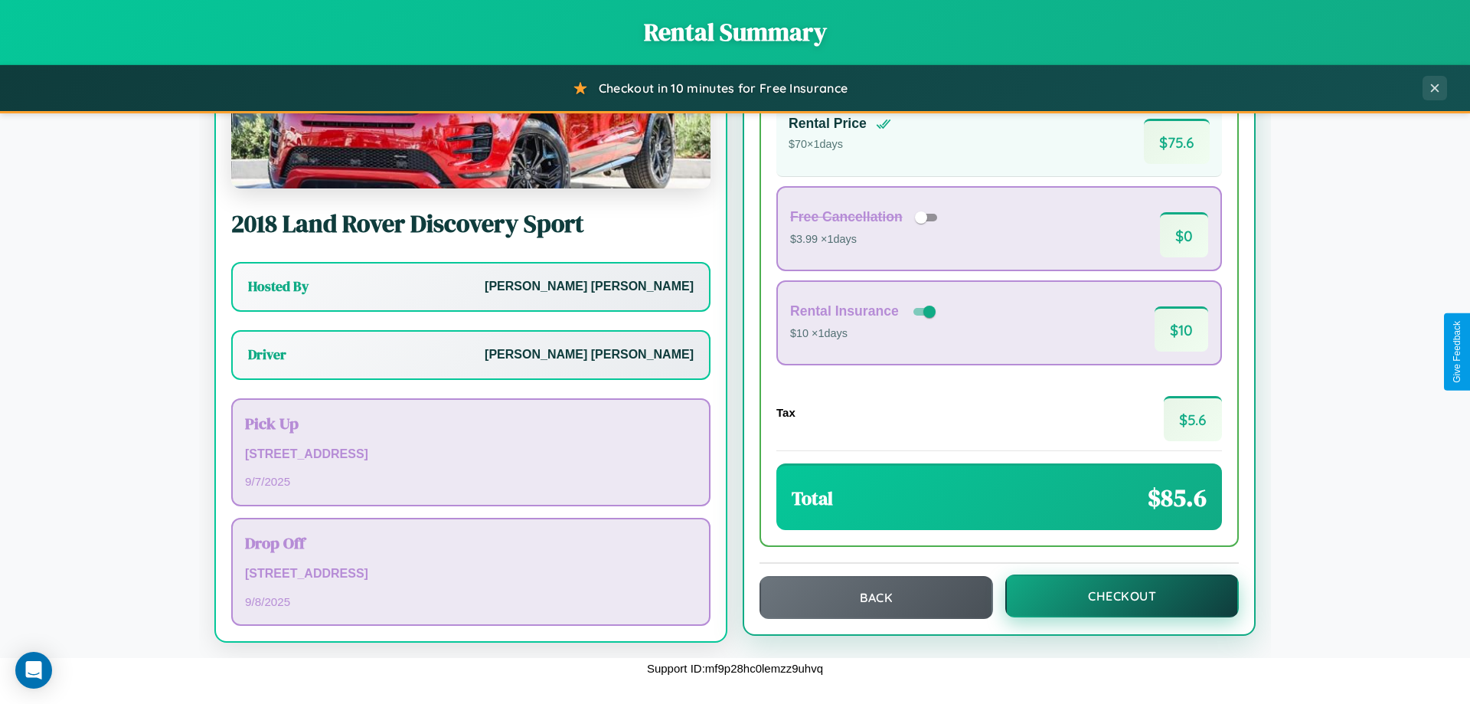
click at [1112, 596] on button "Checkout" at bounding box center [1122, 595] width 234 height 43
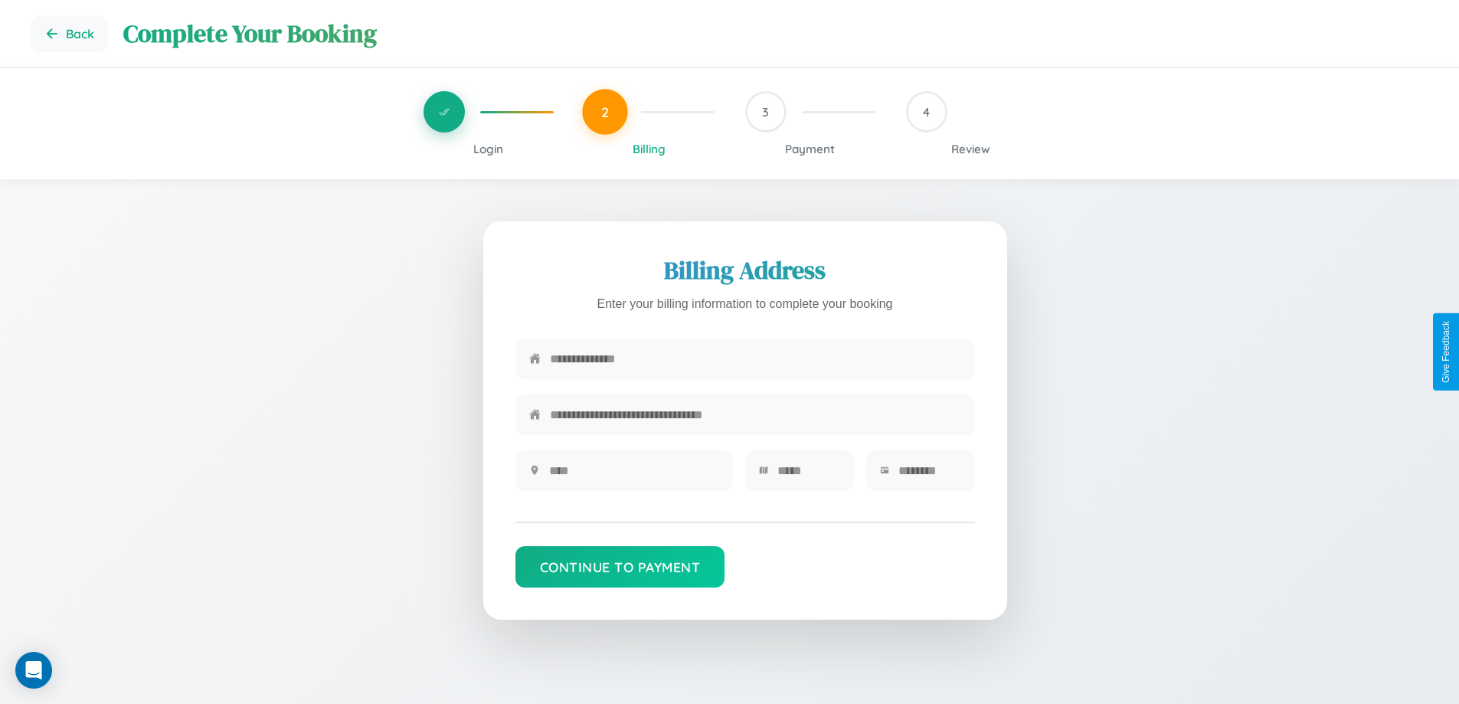
click at [755, 359] on input "text" at bounding box center [755, 359] width 411 height 38
type input "**********"
click at [633, 475] on input "text" at bounding box center [634, 471] width 170 height 38
type input "********"
click at [808, 475] on input "text" at bounding box center [808, 471] width 63 height 38
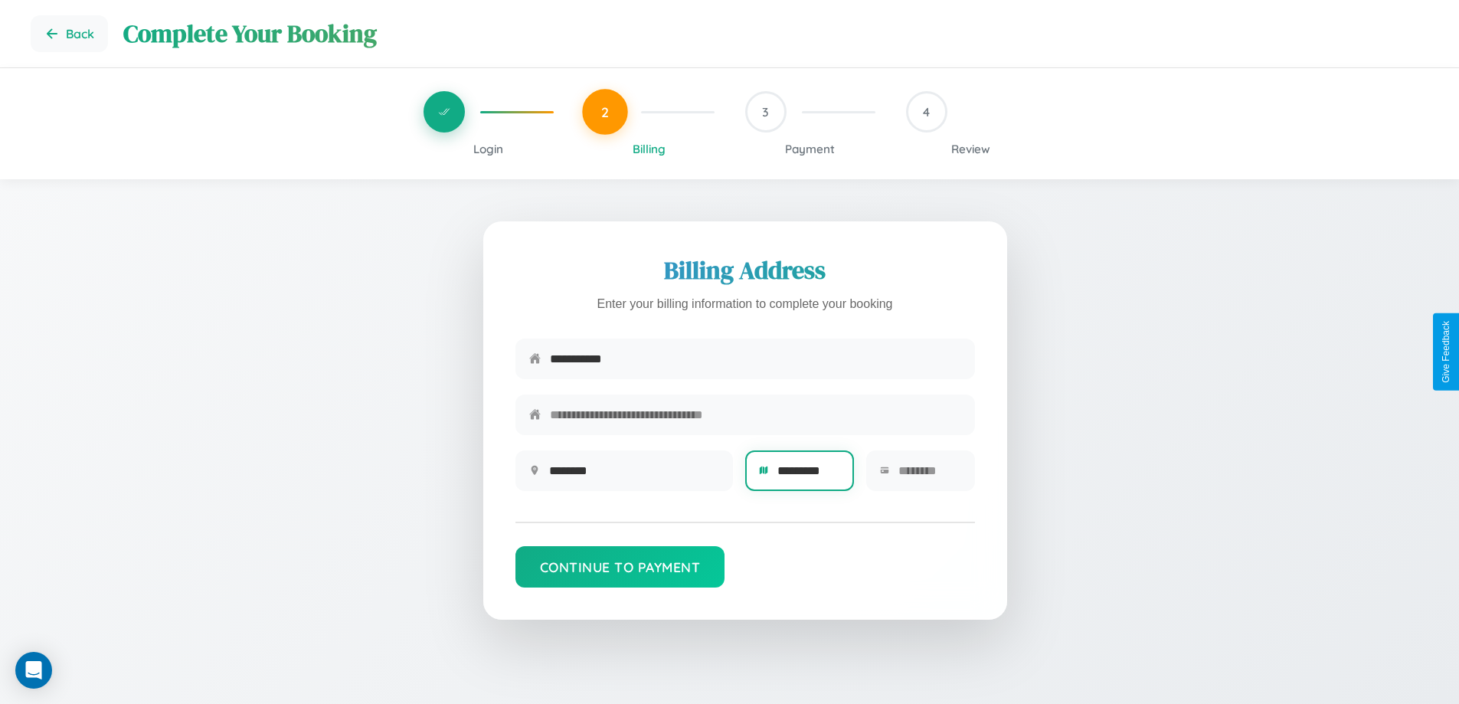
type input "*********"
click at [929, 475] on input "text" at bounding box center [929, 471] width 63 height 38
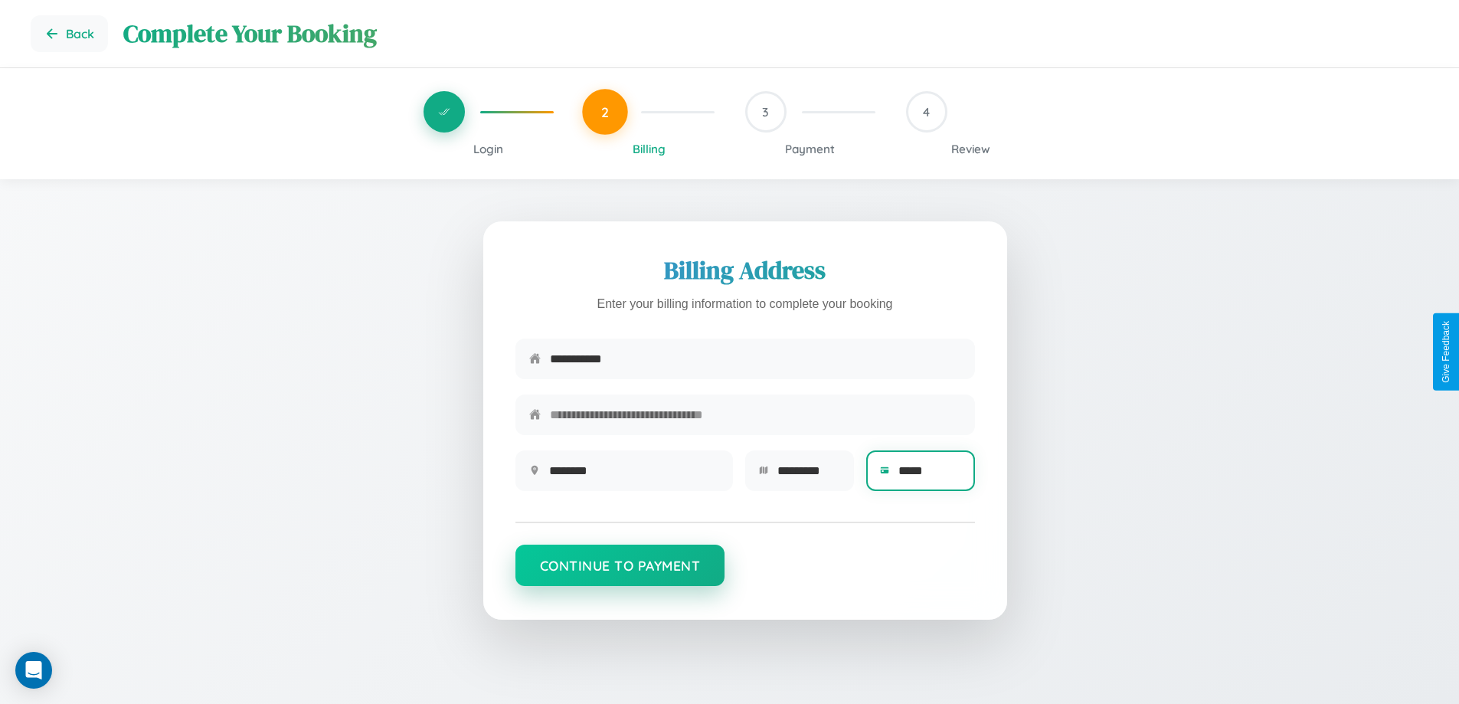
type input "*****"
click at [619, 573] on button "Continue to Payment" at bounding box center [620, 564] width 210 height 41
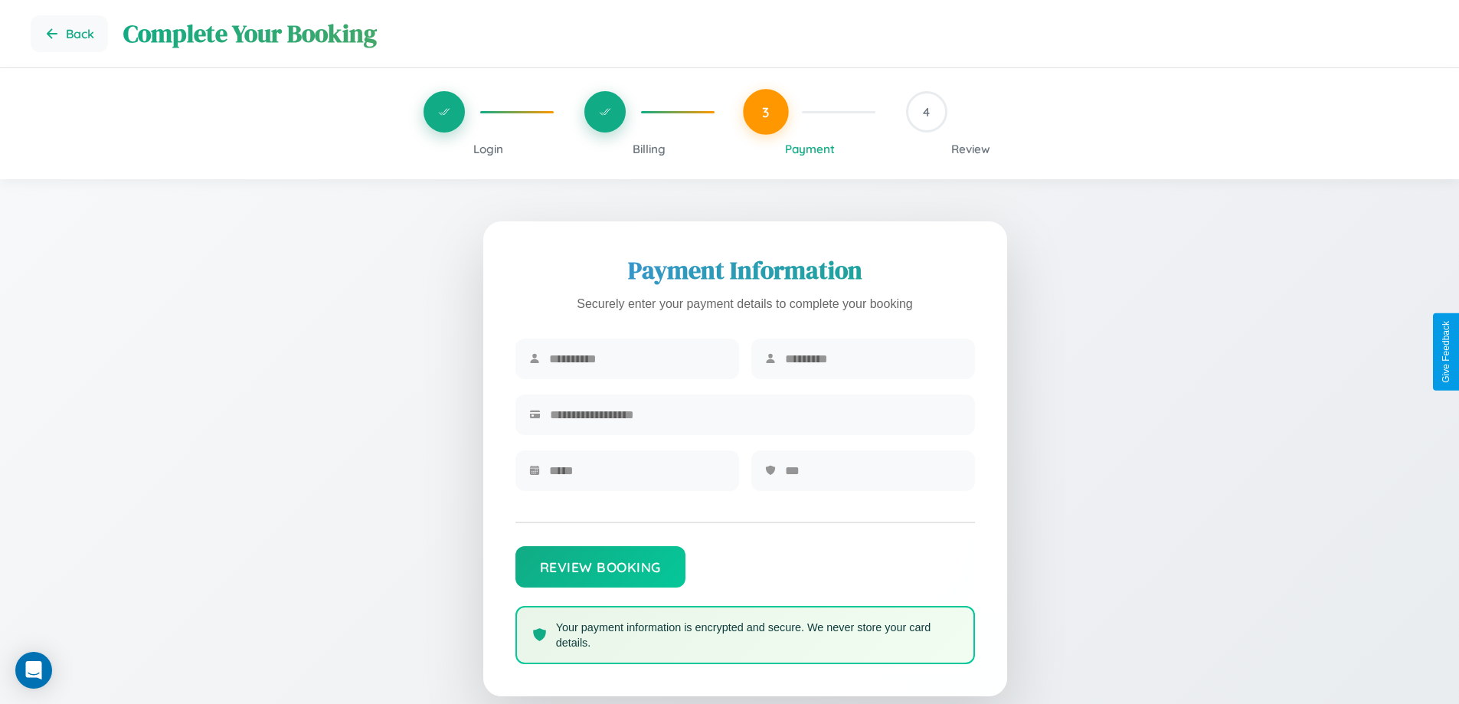
click at [636, 359] on input "text" at bounding box center [637, 359] width 176 height 38
type input "*******"
click at [872, 359] on input "text" at bounding box center [873, 359] width 176 height 38
type input "********"
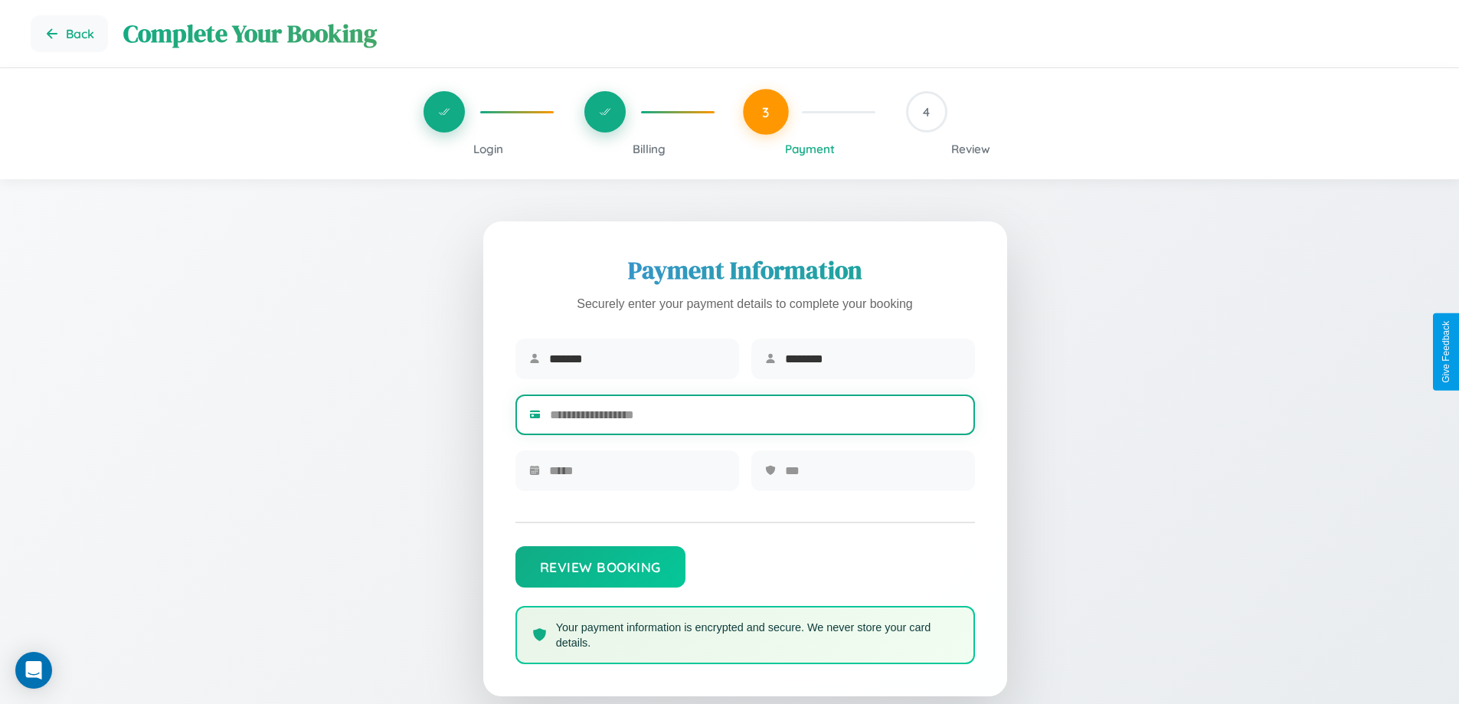
click at [755, 417] on input "text" at bounding box center [755, 415] width 411 height 38
type input "**********"
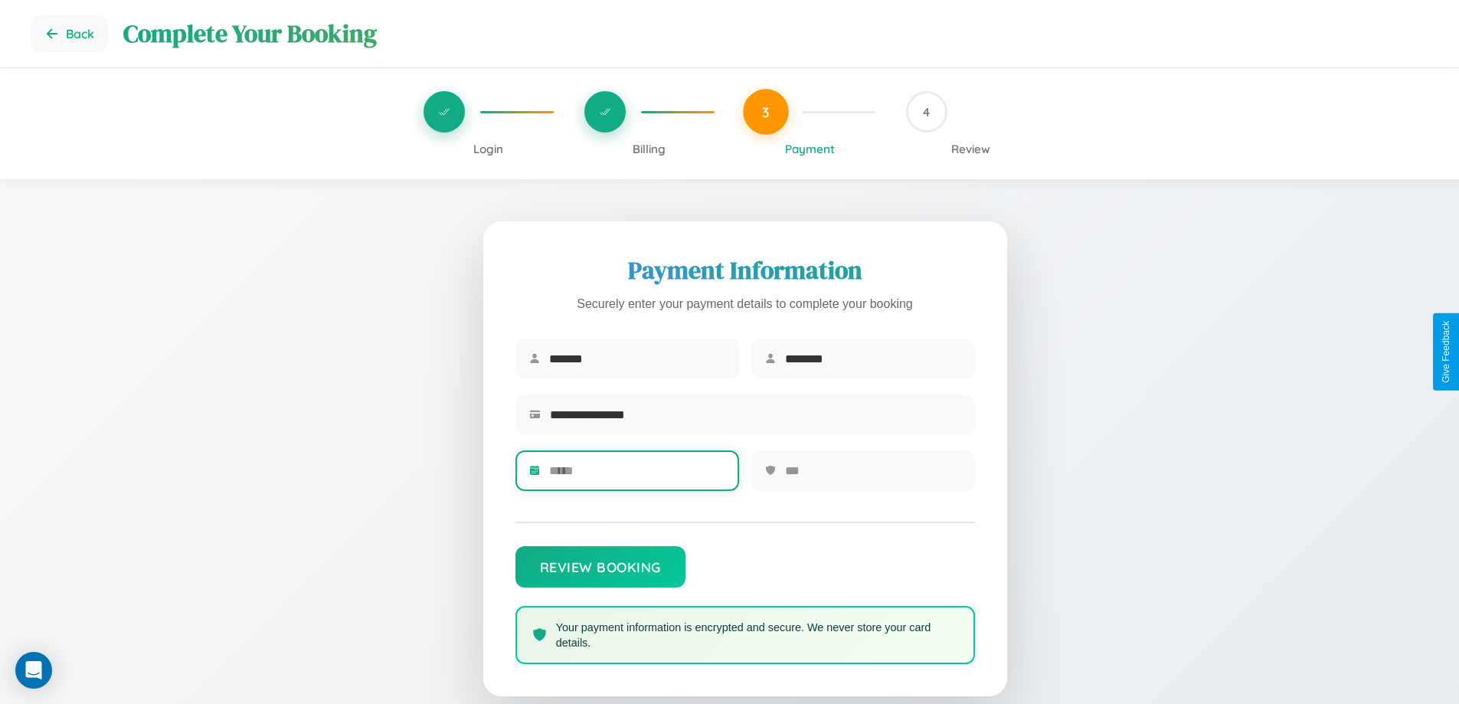
click at [636, 475] on input "text" at bounding box center [637, 471] width 176 height 38
type input "*****"
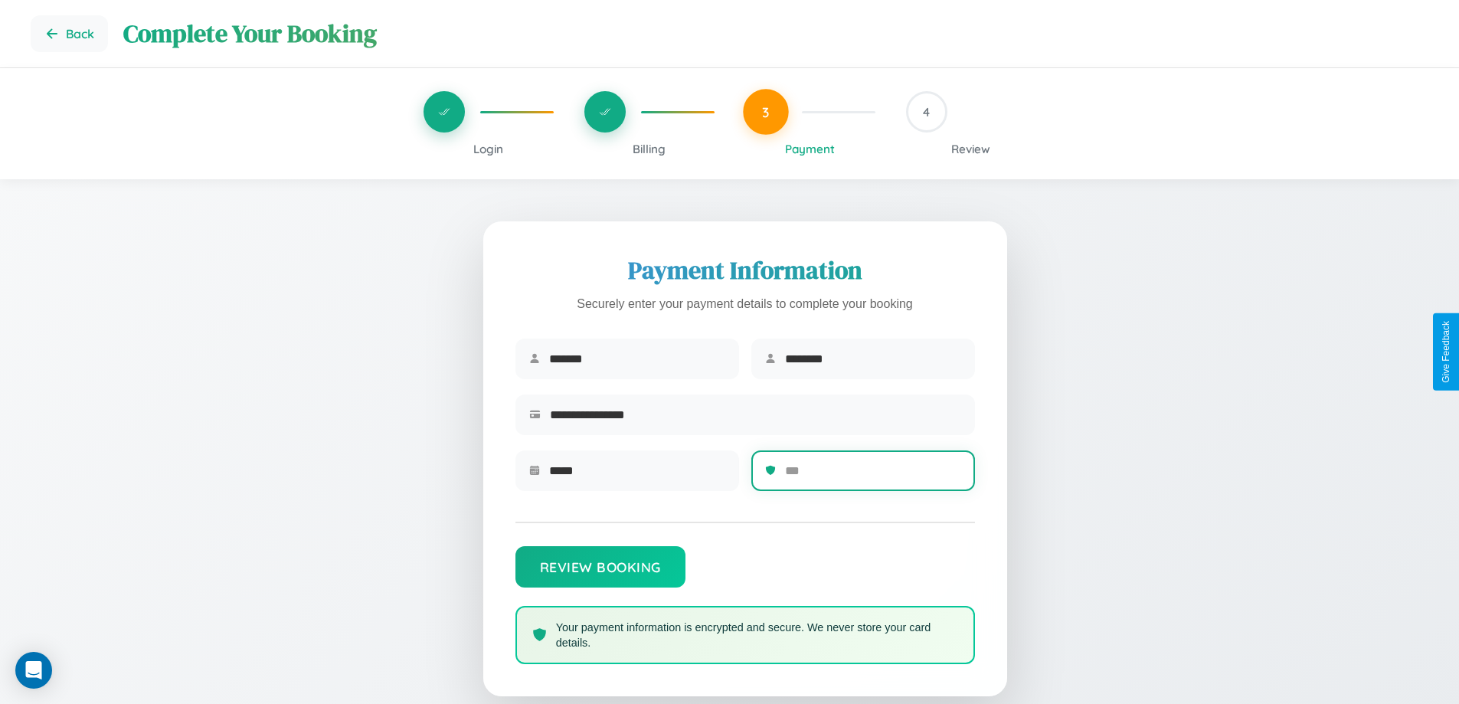
click at [872, 475] on input "text" at bounding box center [873, 471] width 176 height 38
type input "***"
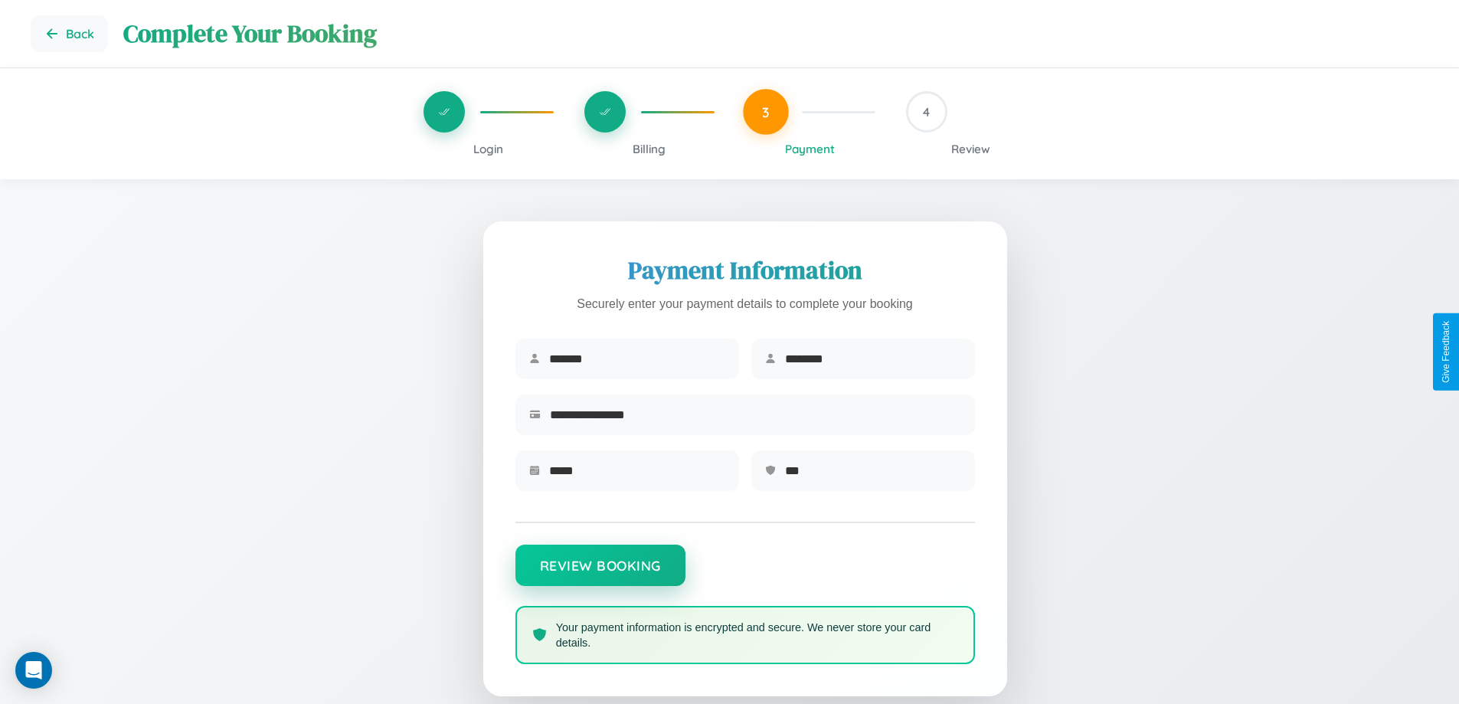
click at [600, 573] on button "Review Booking" at bounding box center [600, 564] width 170 height 41
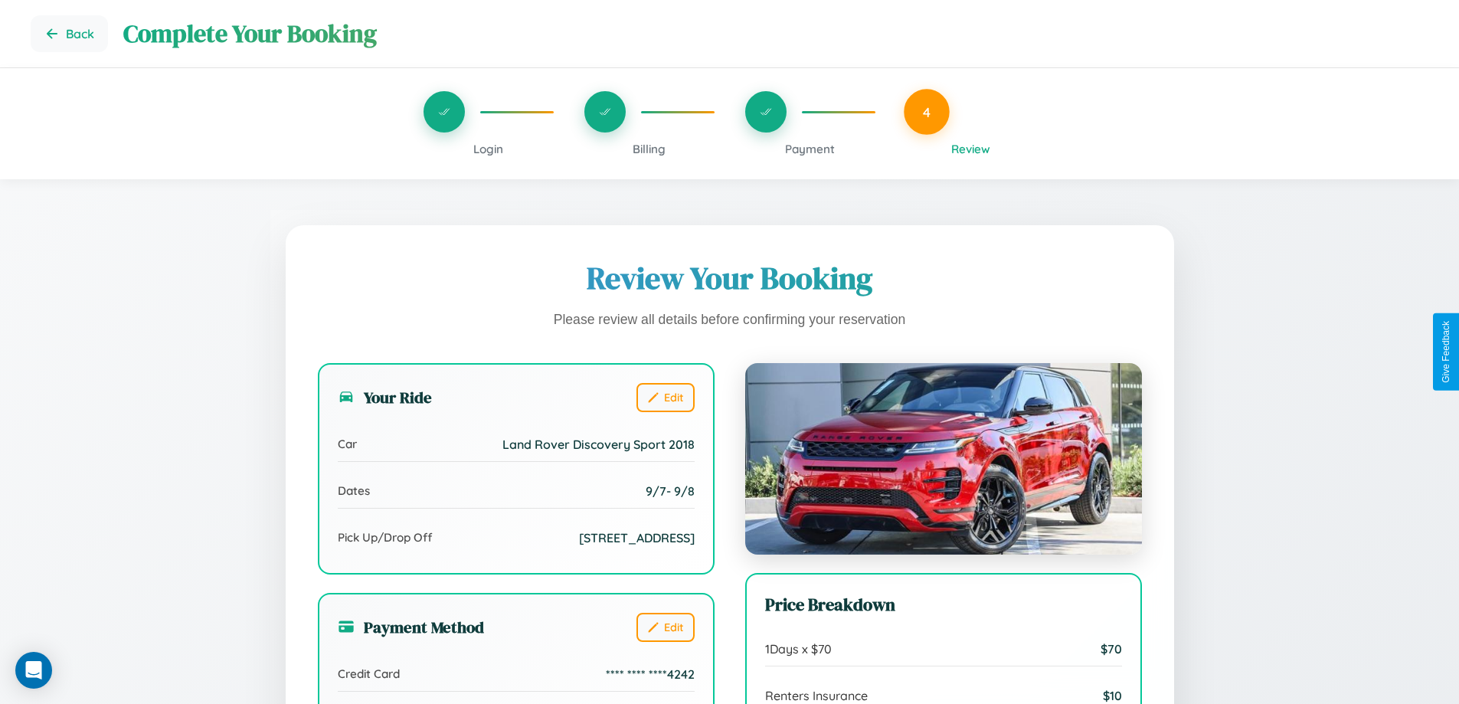
click at [649, 149] on span "Billing" at bounding box center [648, 149] width 33 height 15
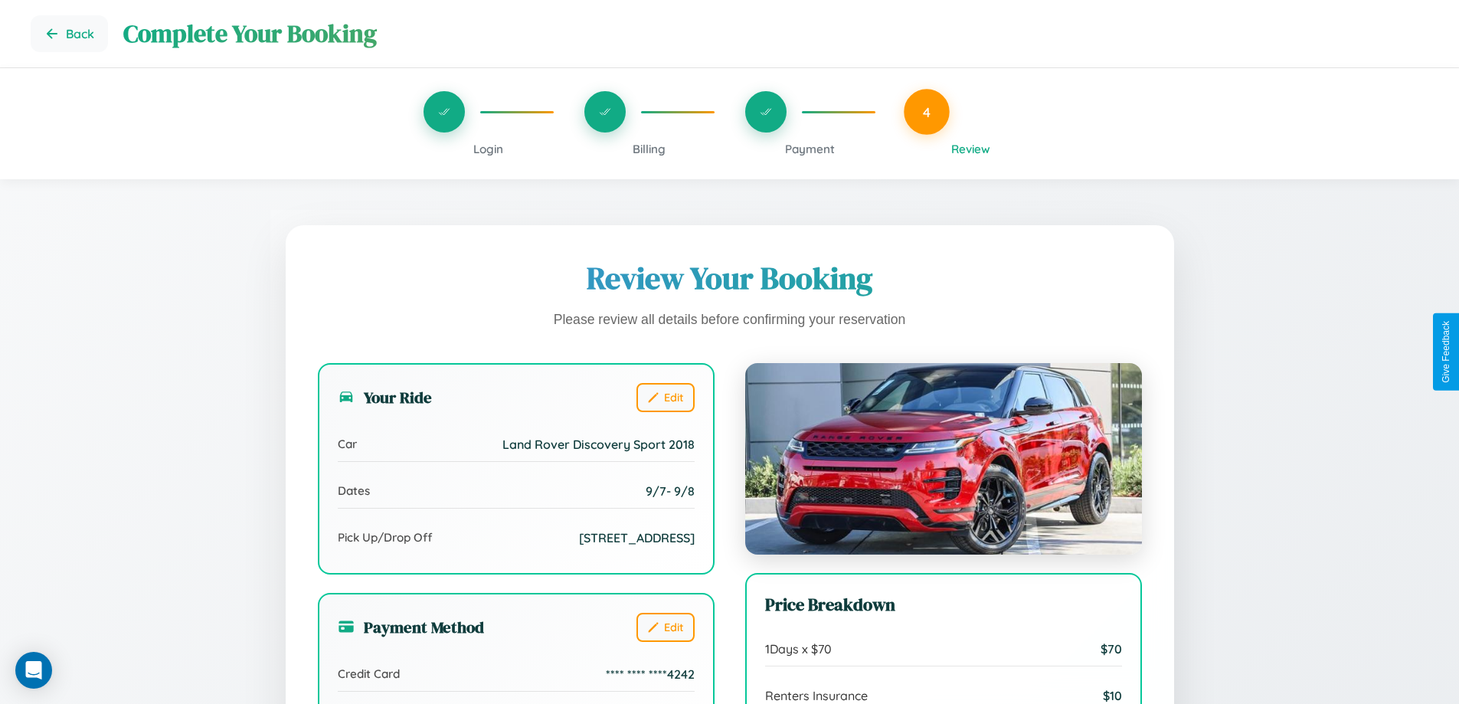
click at [649, 149] on span "Billing" at bounding box center [648, 149] width 33 height 15
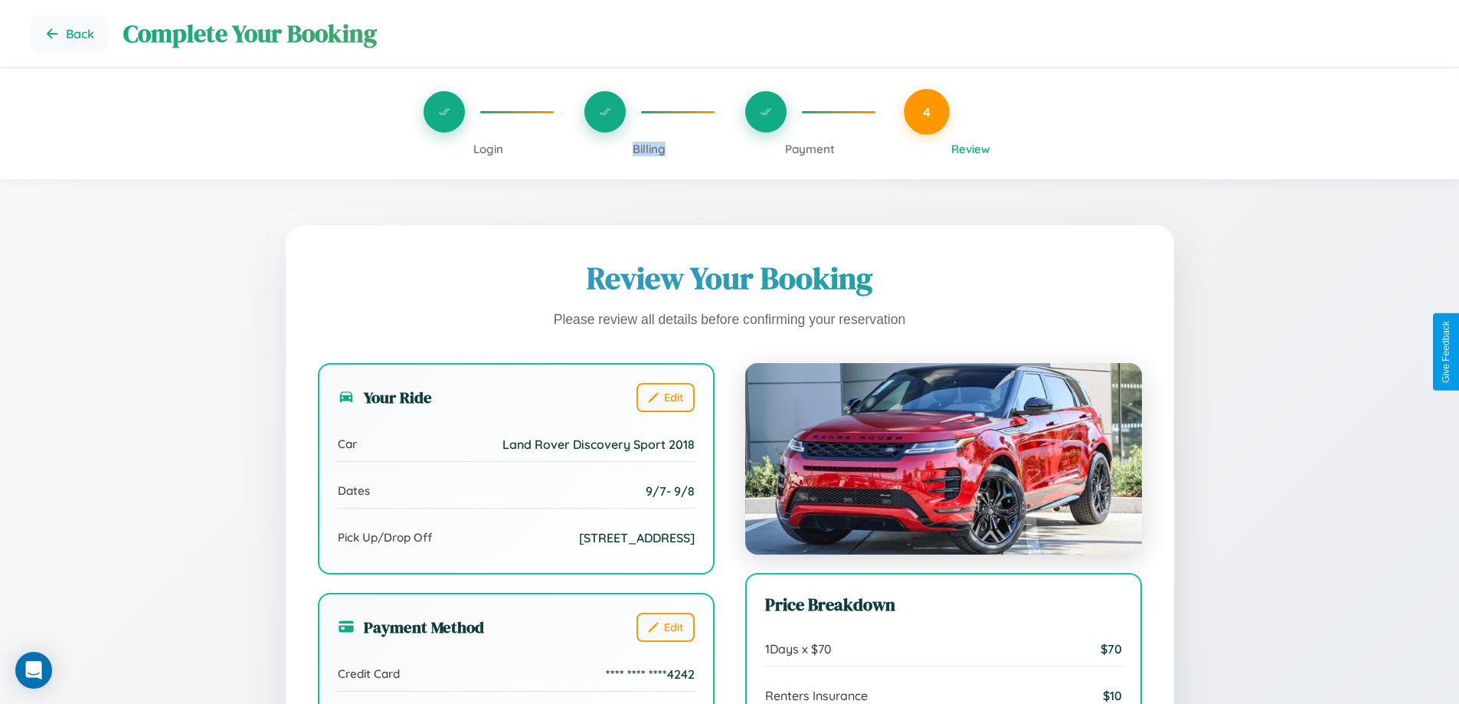
click at [649, 149] on span "Billing" at bounding box center [648, 149] width 33 height 15
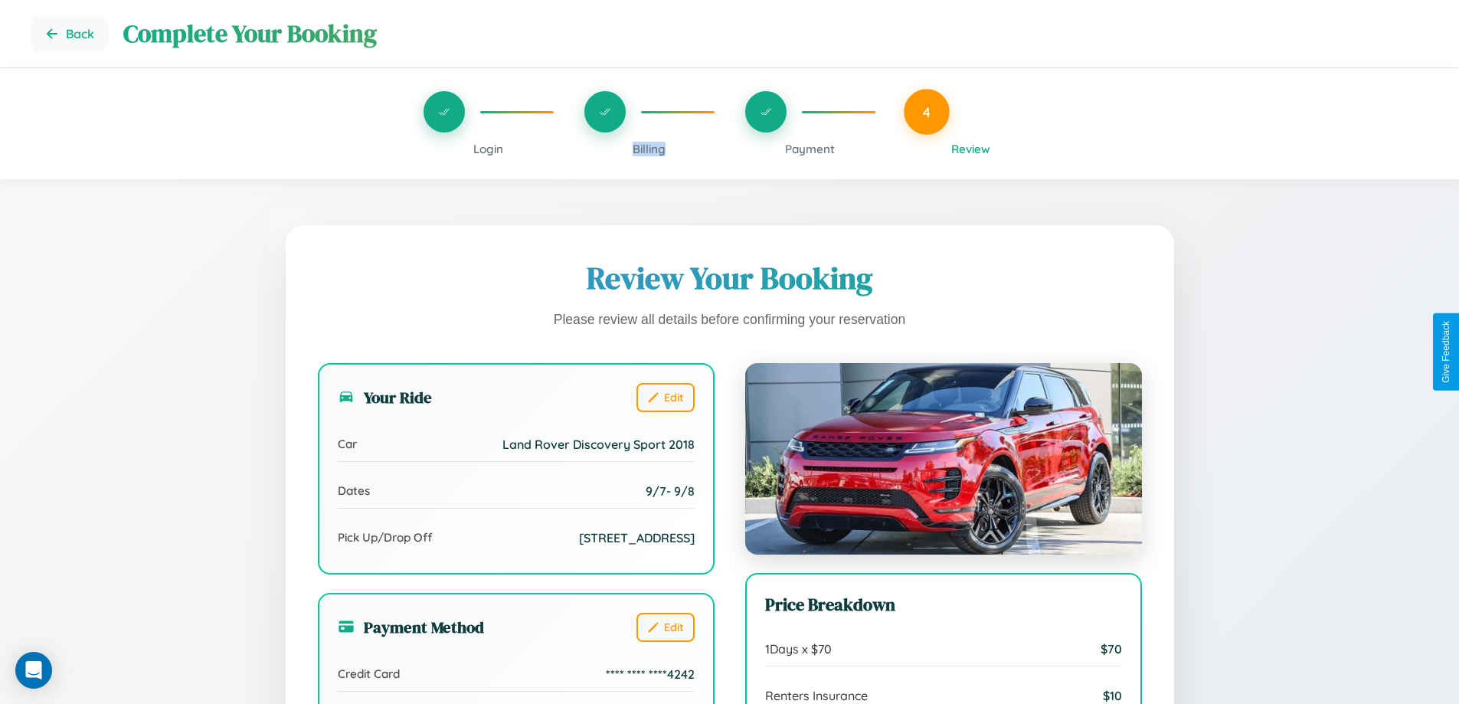
click at [649, 149] on span "Billing" at bounding box center [648, 149] width 33 height 15
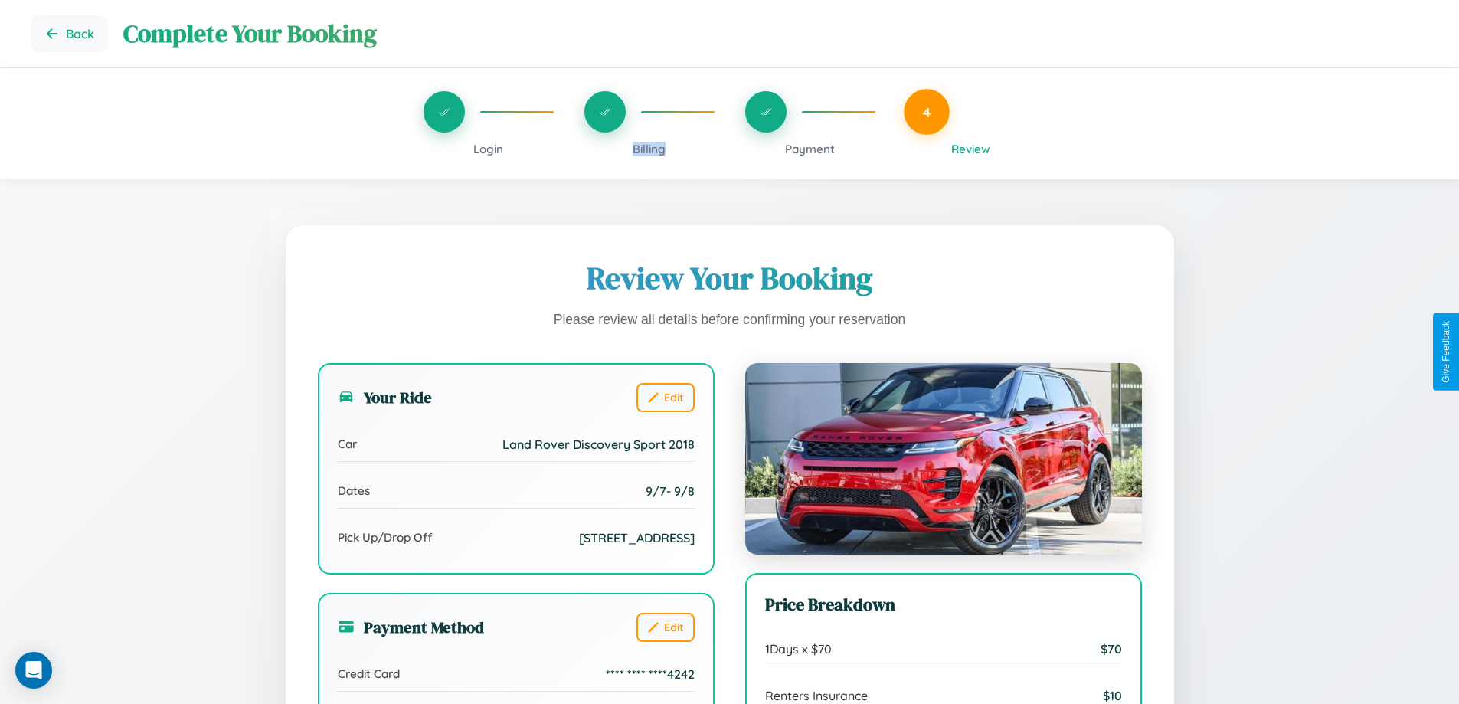
click at [649, 149] on span "Billing" at bounding box center [648, 149] width 33 height 15
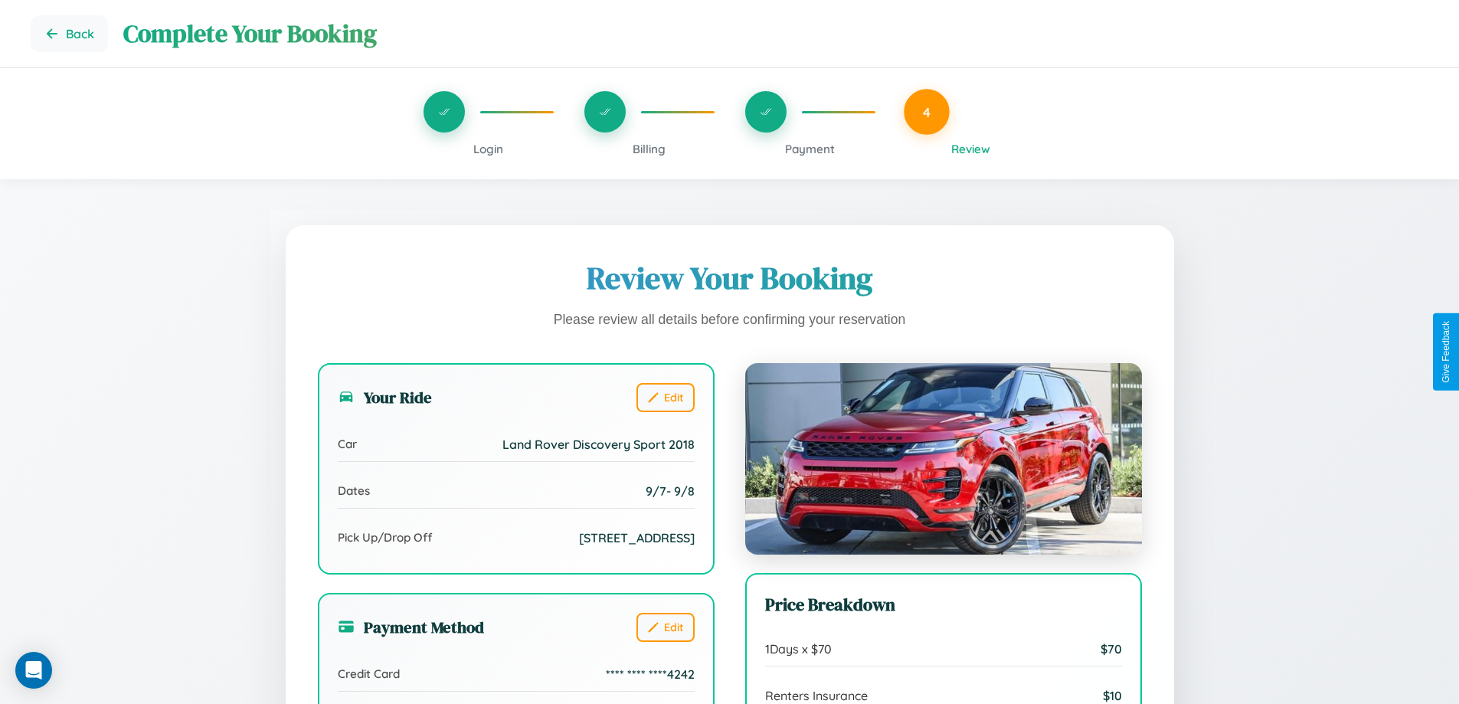
scroll to position [422, 0]
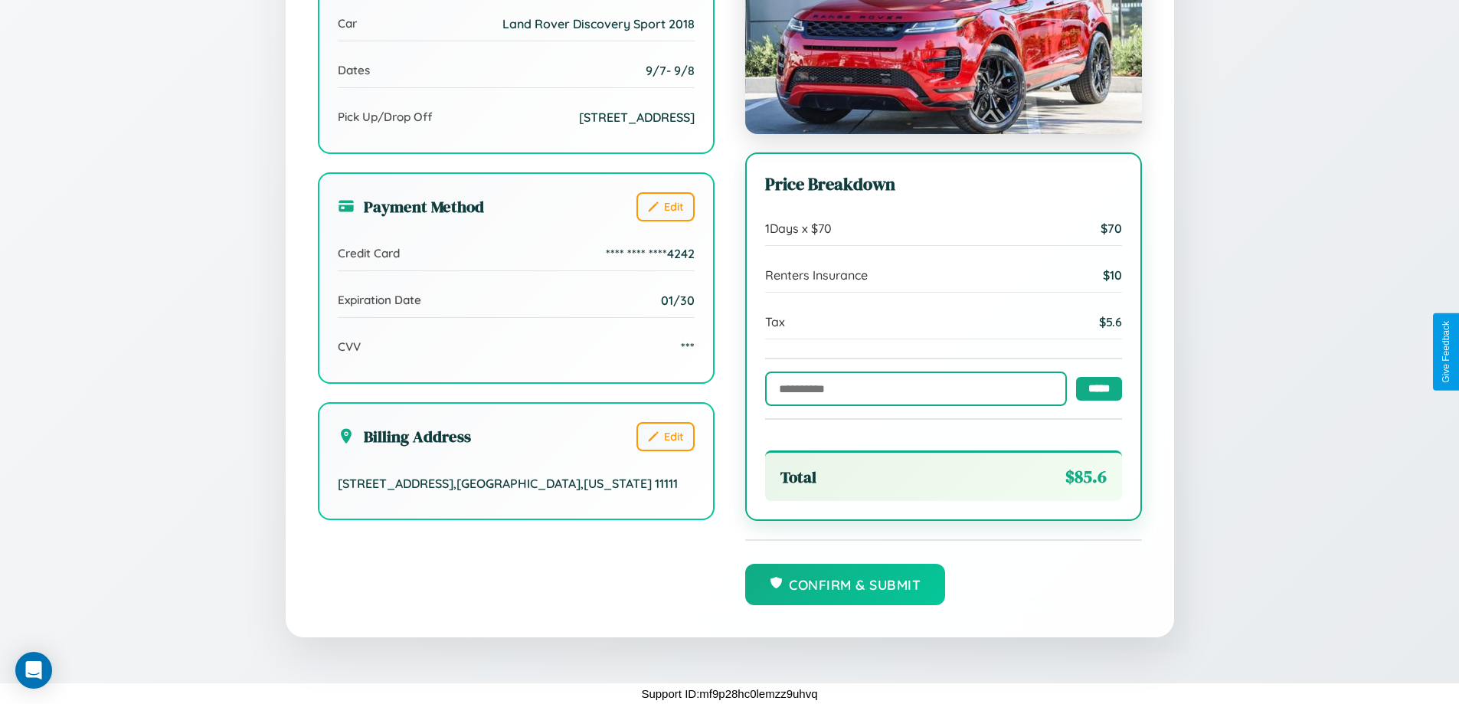
click at [911, 387] on input "text" at bounding box center [916, 388] width 302 height 34
type input "******"
click at [1094, 387] on input "*****" at bounding box center [1099, 388] width 46 height 24
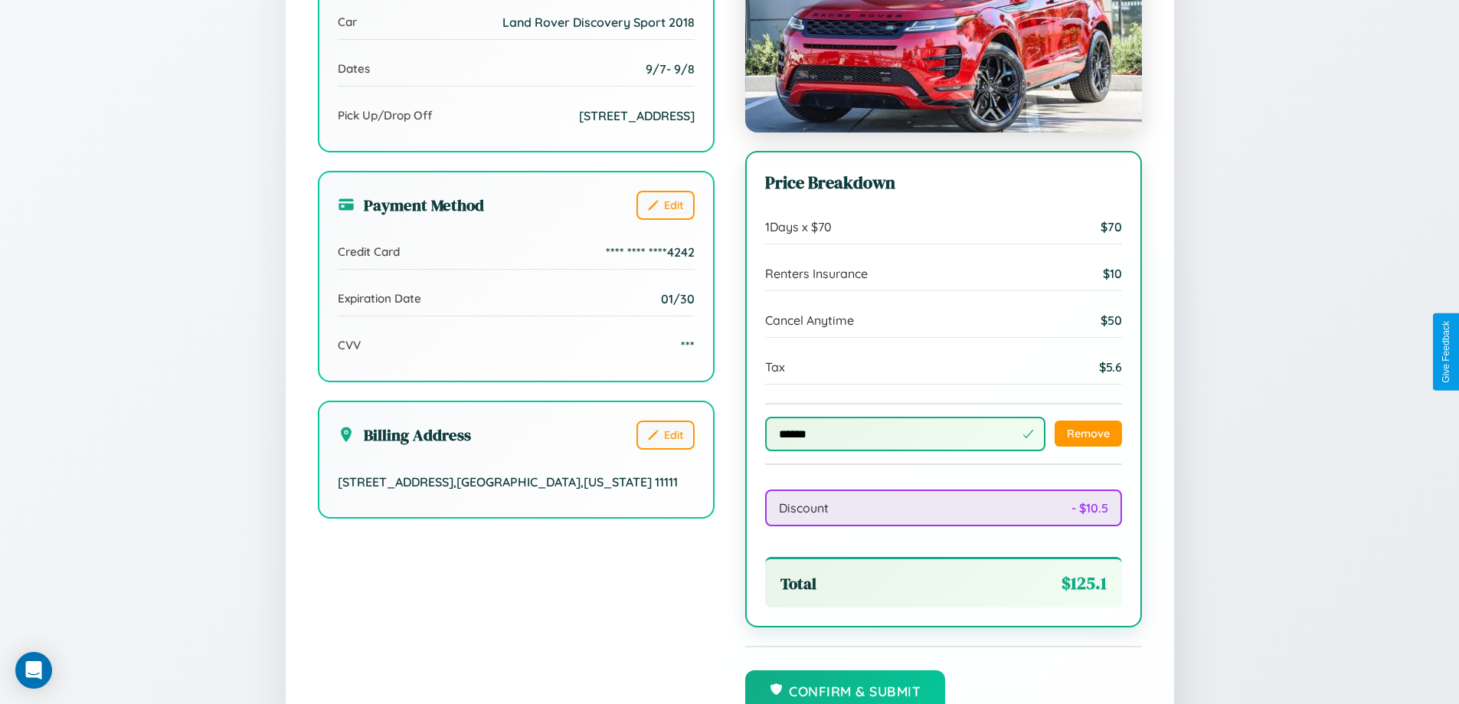
scroll to position [530, 0]
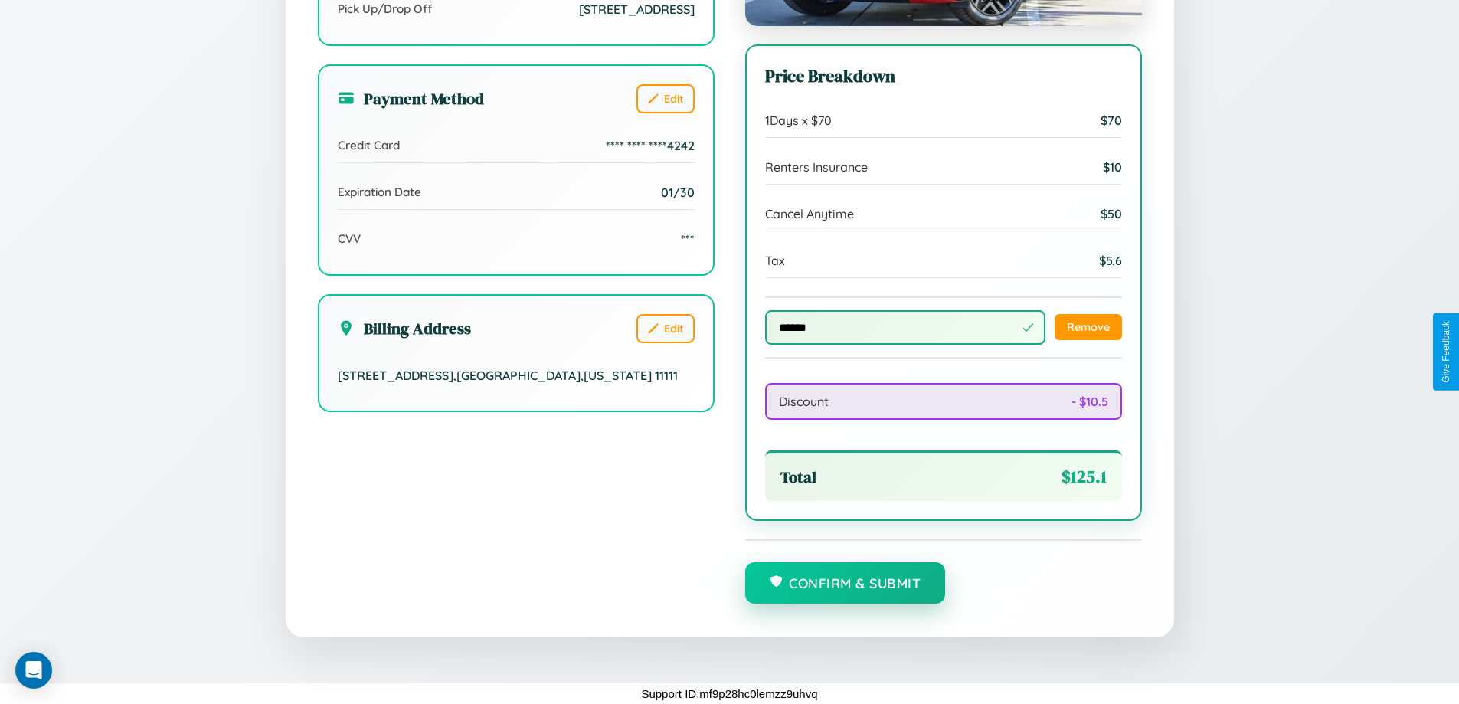
click at [845, 583] on button "Confirm & Submit" at bounding box center [845, 582] width 201 height 41
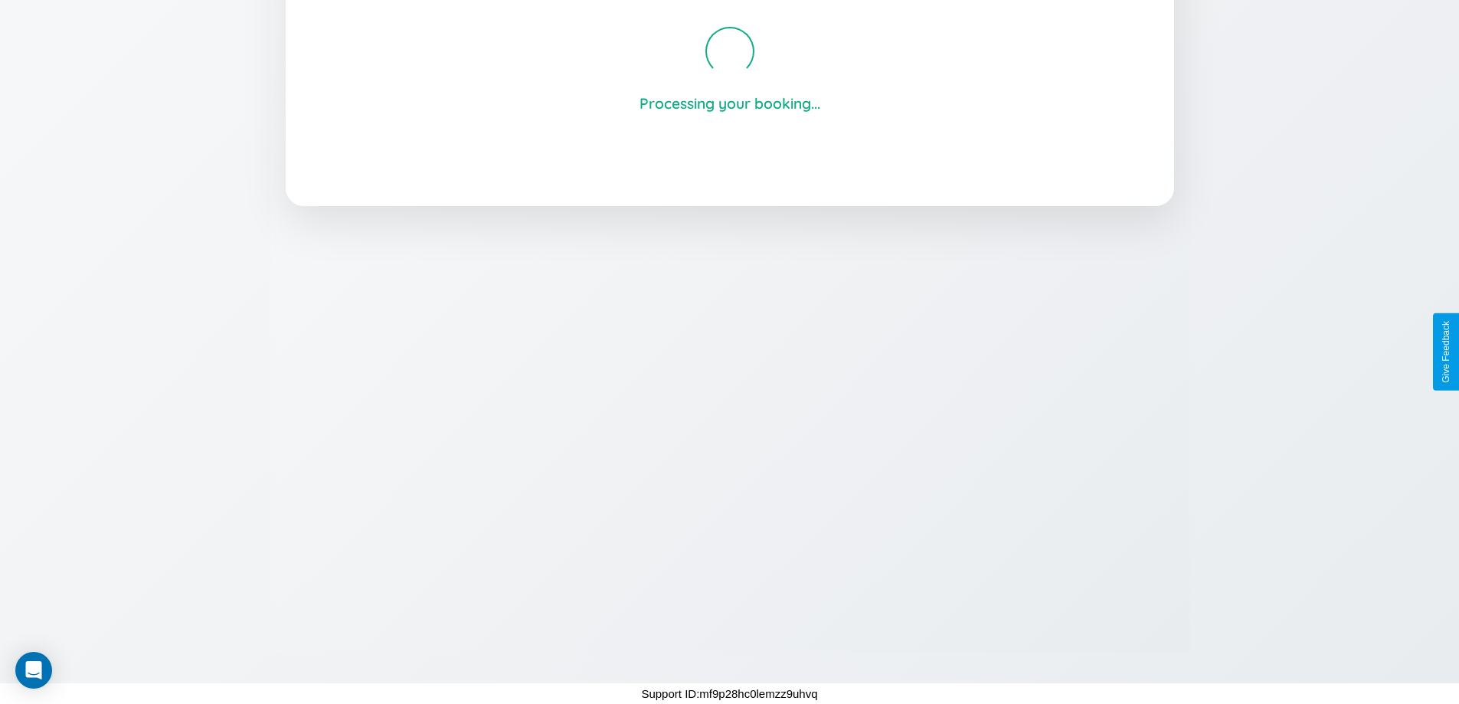
scroll to position [292, 0]
